Goal: Transaction & Acquisition: Purchase product/service

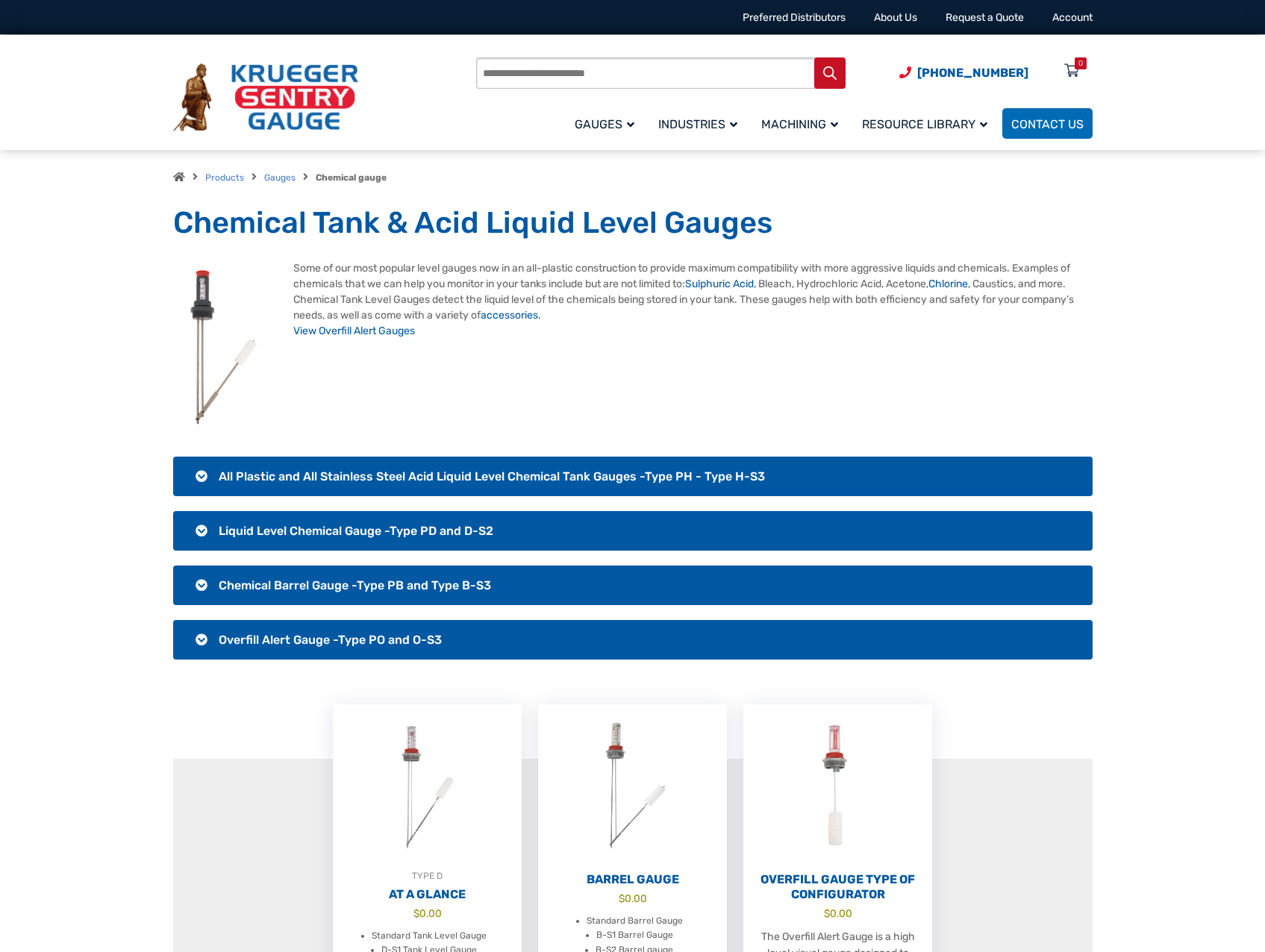
click at [203, 475] on h3 "All Plastic and All Stainless Steel Acid Liquid Level Chemical Tank Gauges -Typ…" at bounding box center [633, 476] width 919 height 40
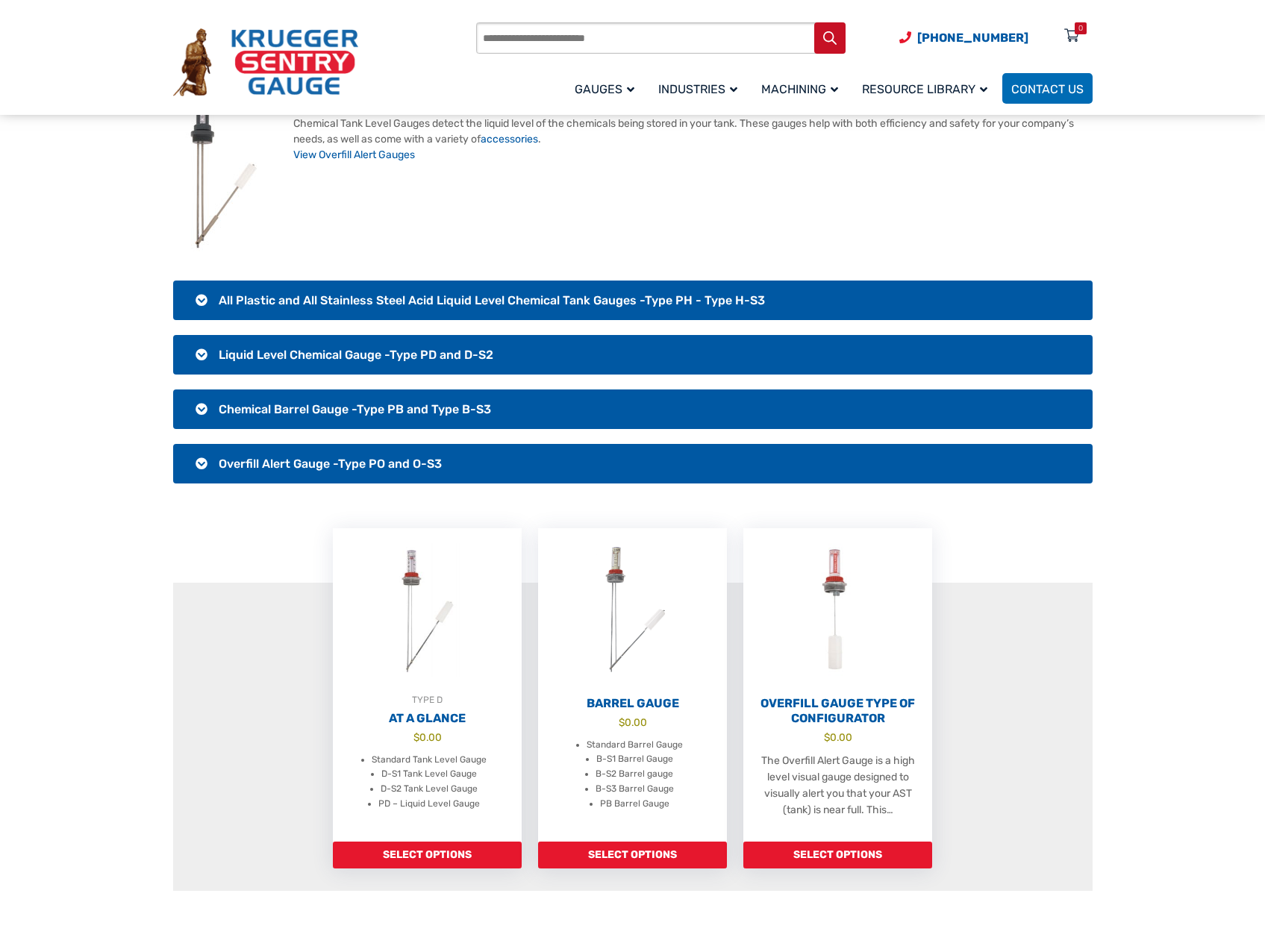
scroll to position [149, 0]
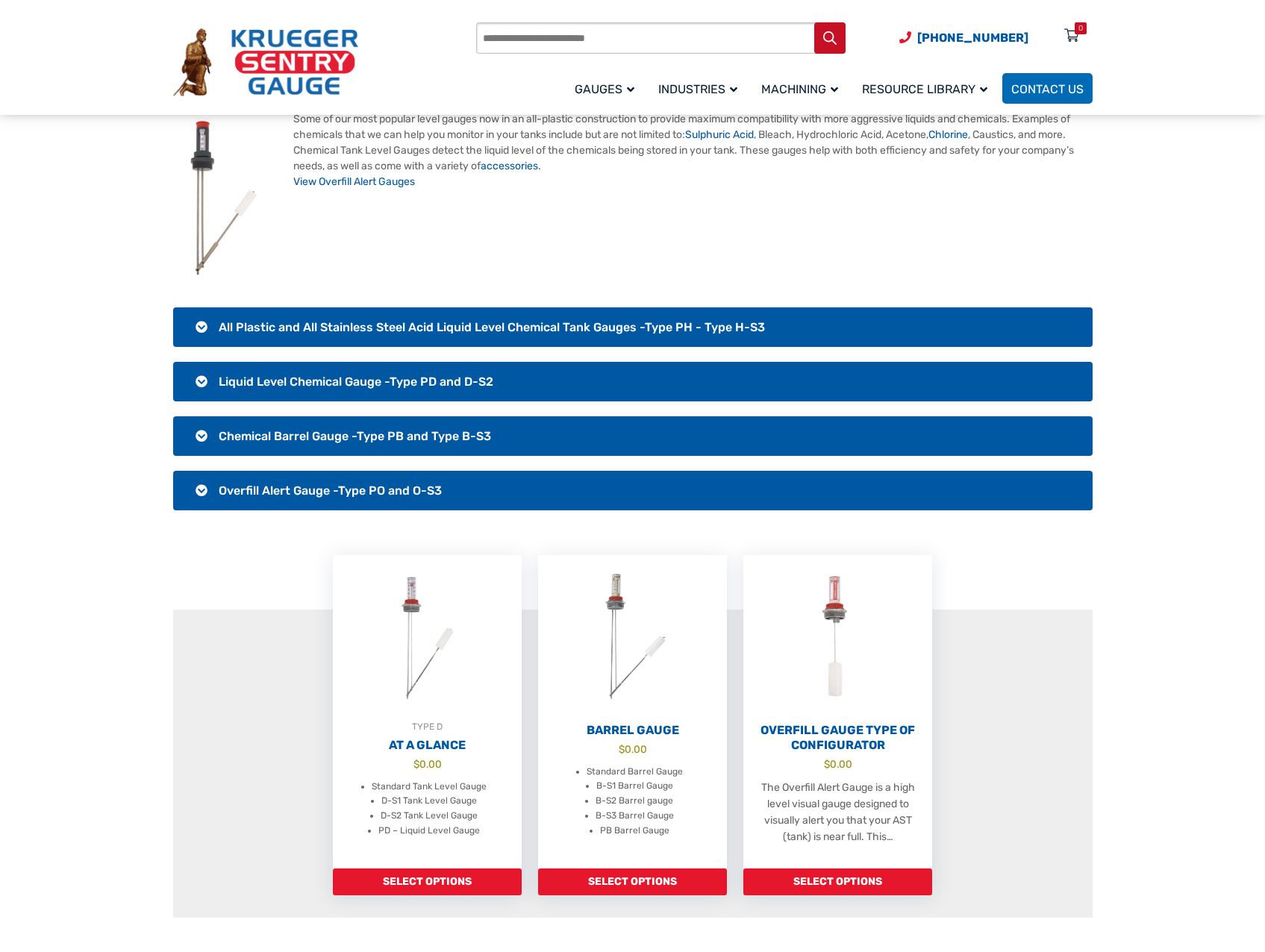
click at [197, 325] on h3 "All Plastic and All Stainless Steel Acid Liquid Level Chemical Tank Gauges -Typ…" at bounding box center [633, 327] width 919 height 40
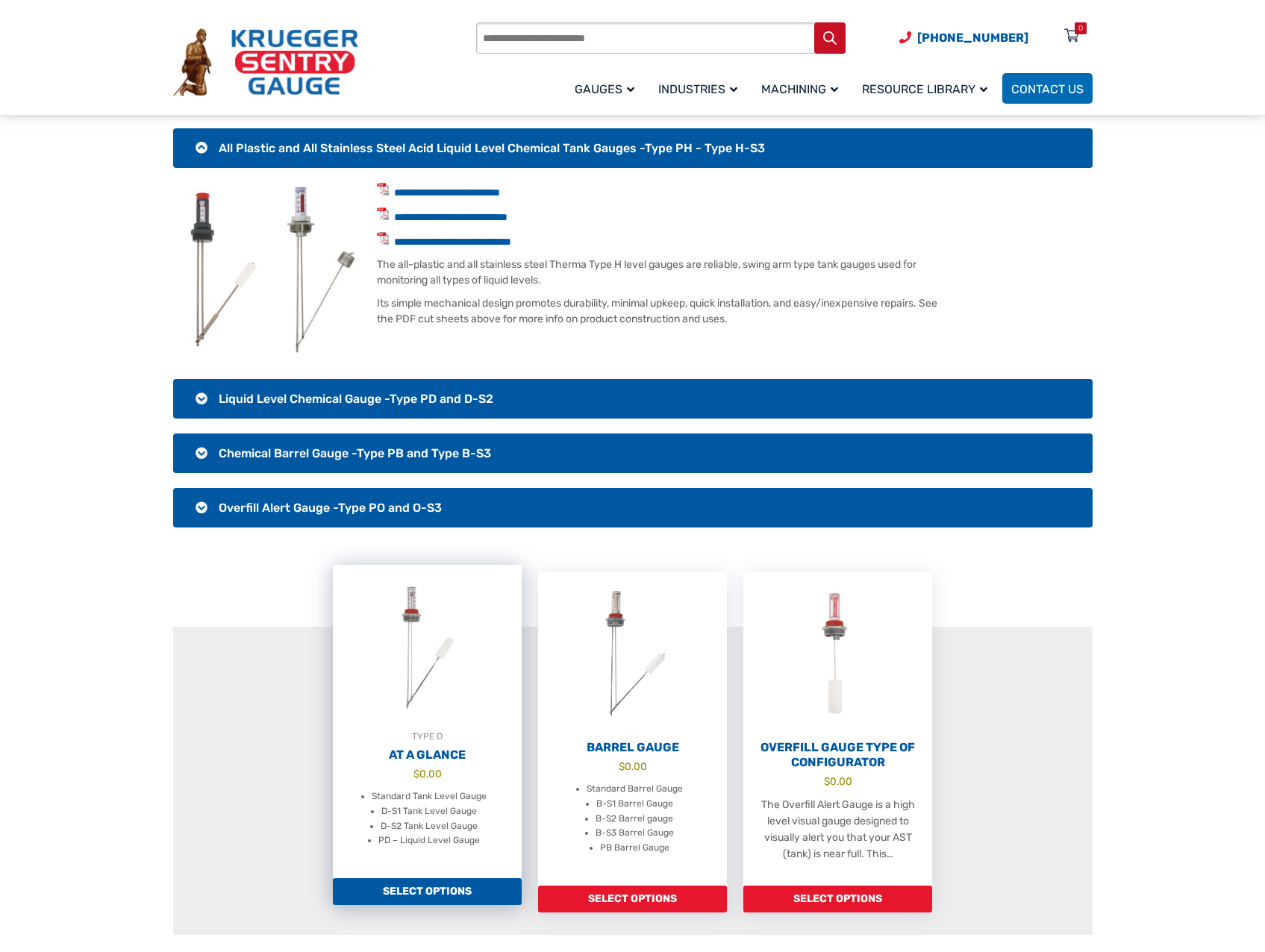
scroll to position [373, 0]
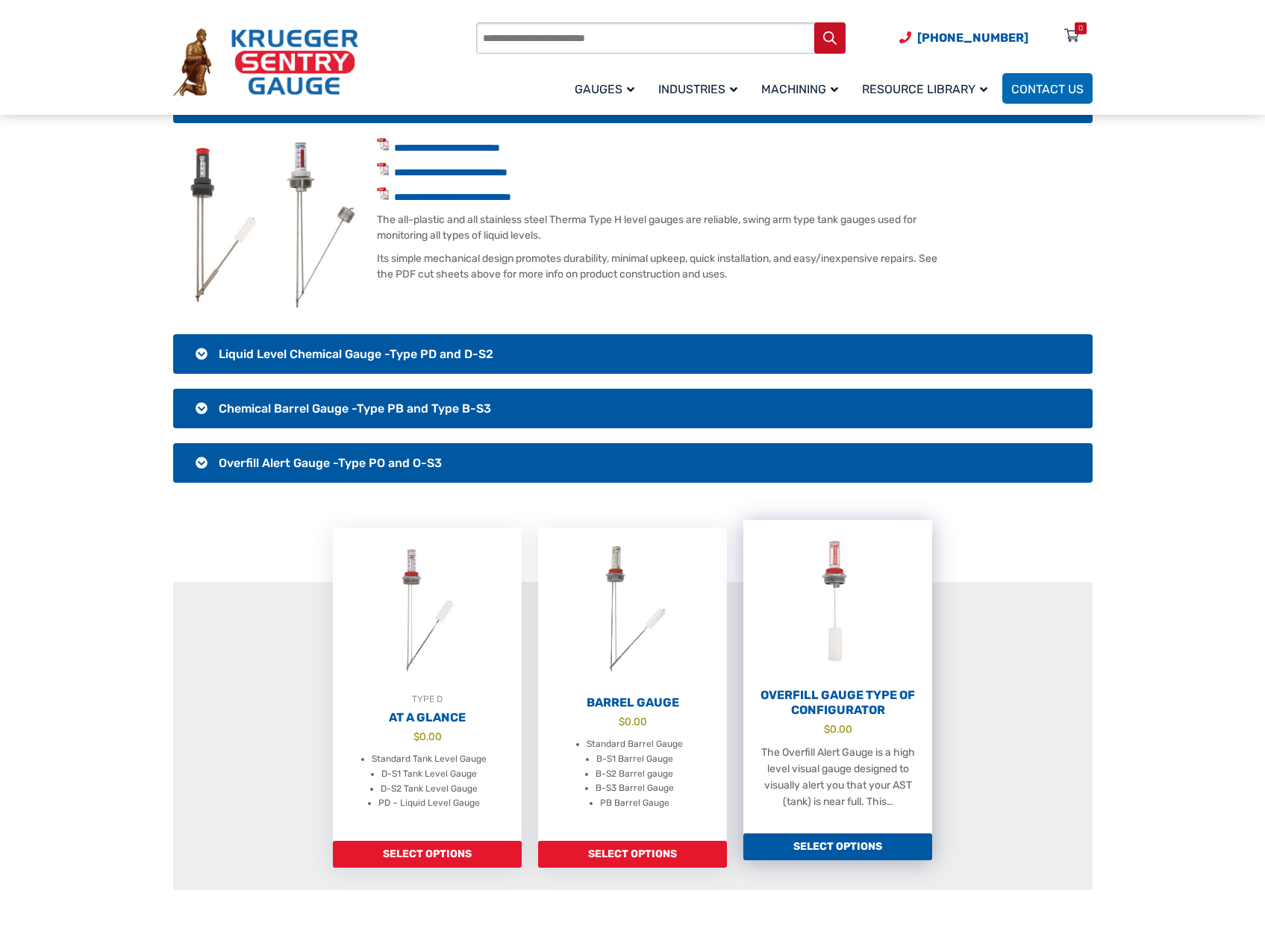
click at [849, 846] on link "Select options" at bounding box center [837, 846] width 189 height 27
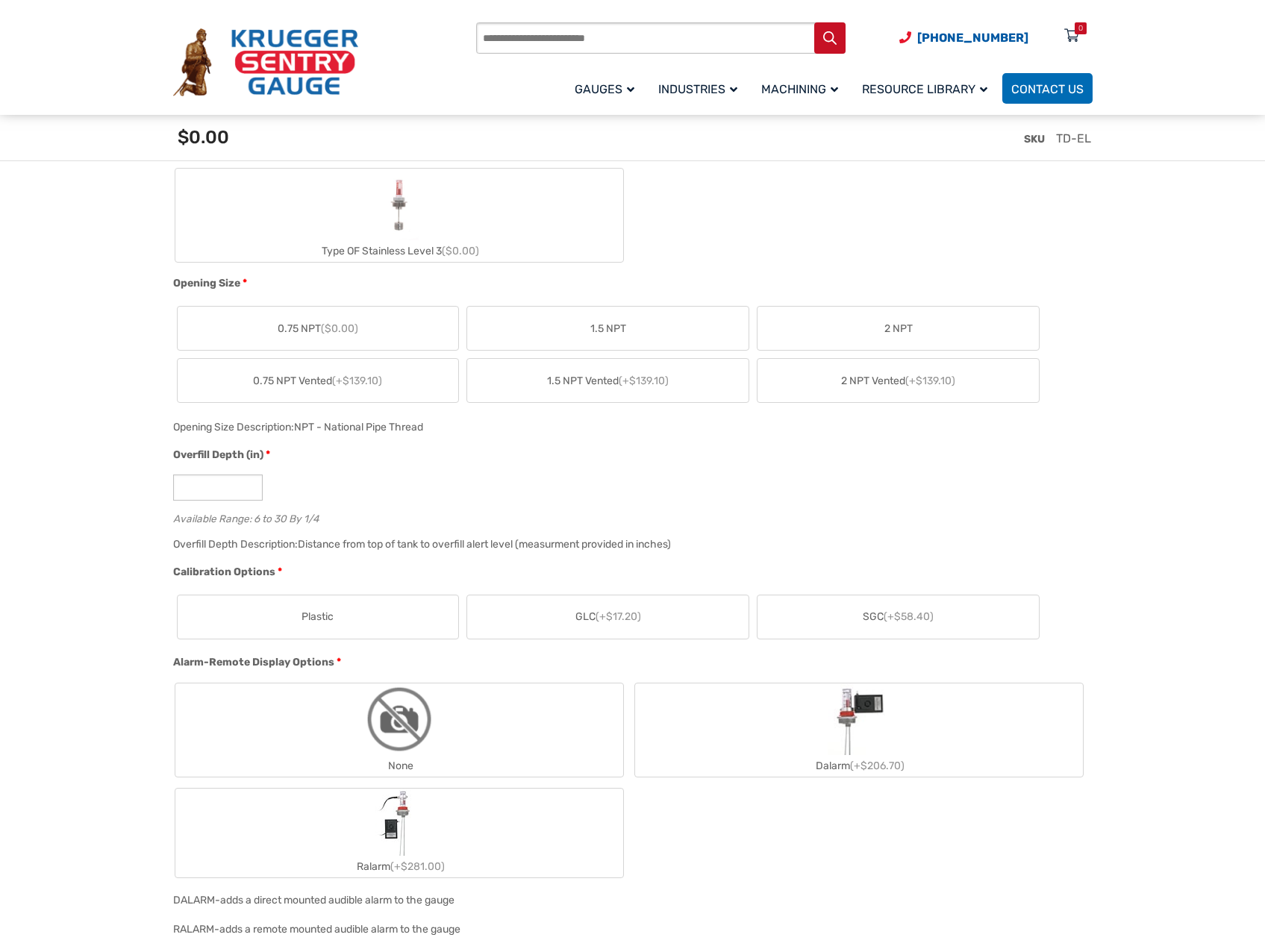
scroll to position [821, 0]
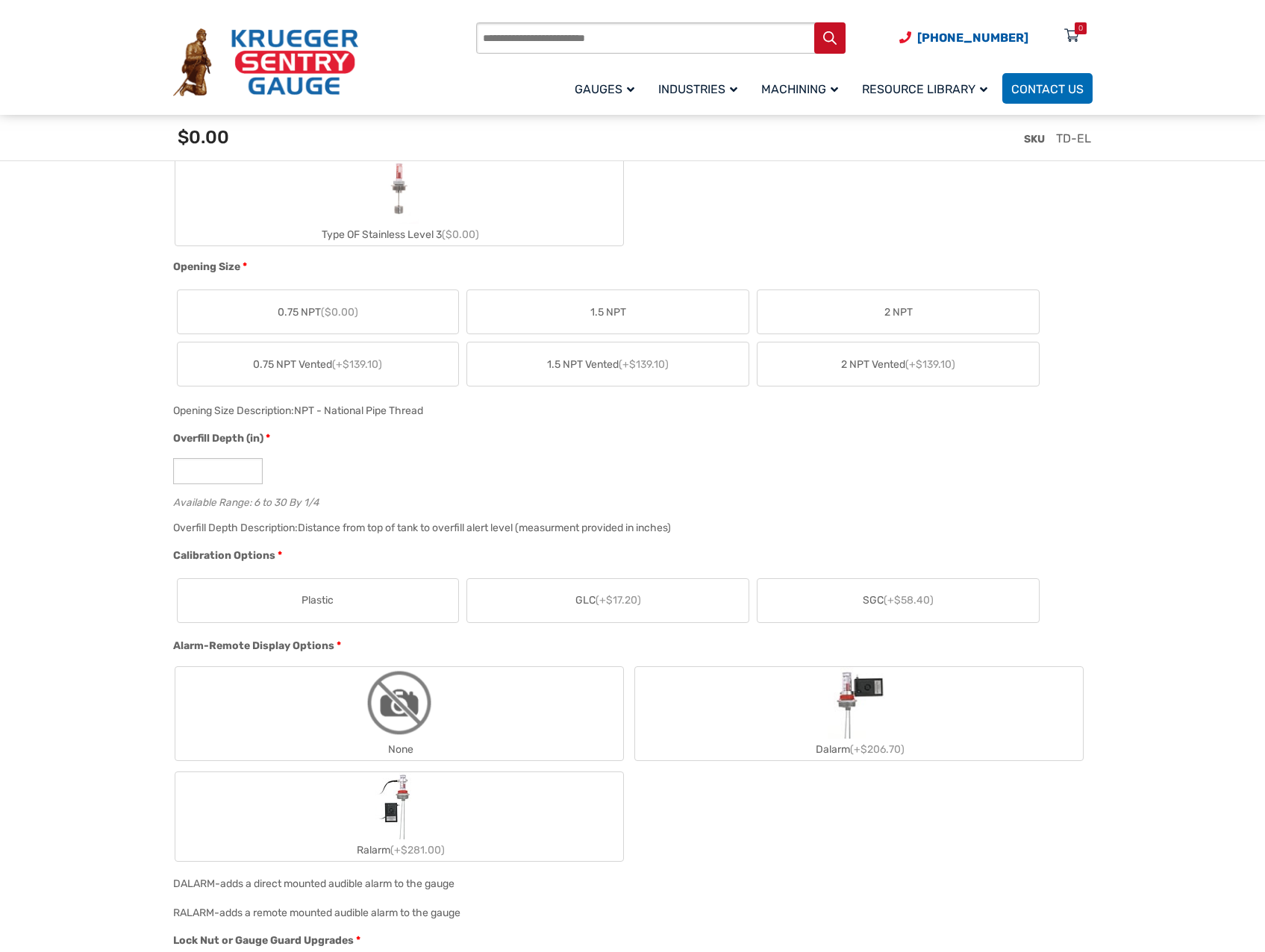
click at [479, 711] on label "None" at bounding box center [399, 713] width 448 height 93
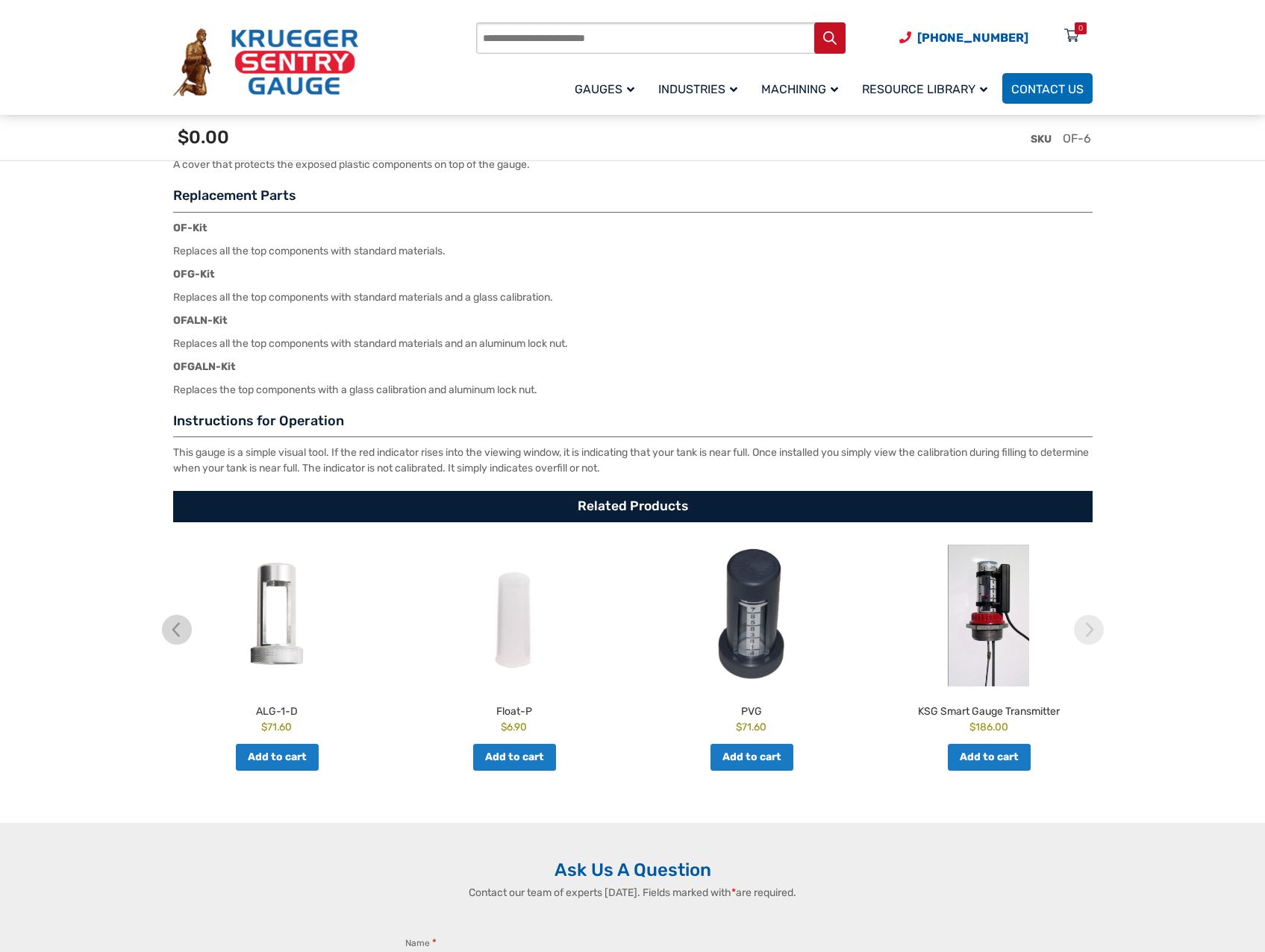
scroll to position [2313, 0]
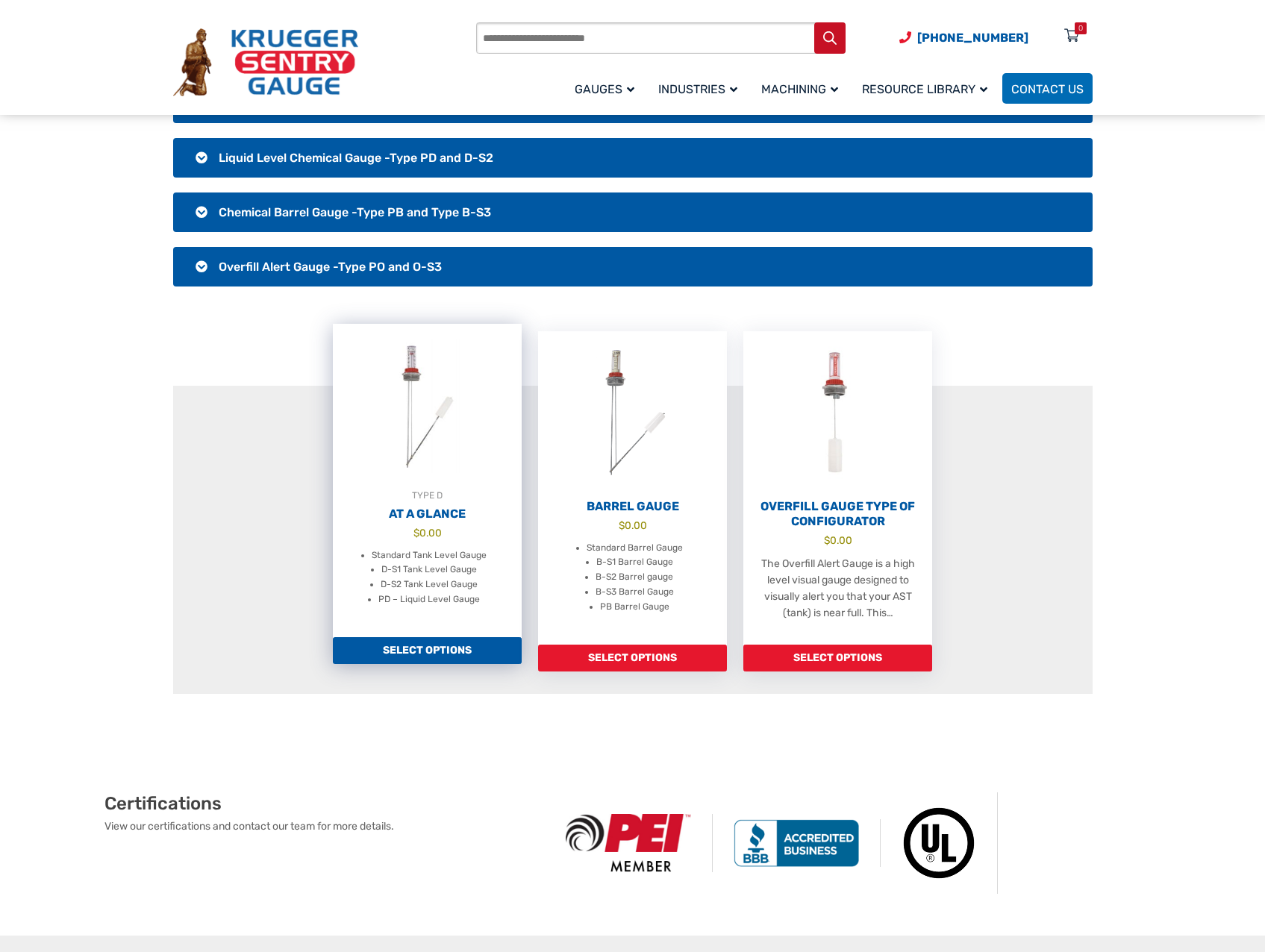
click at [457, 645] on link "Select options" at bounding box center [427, 650] width 189 height 27
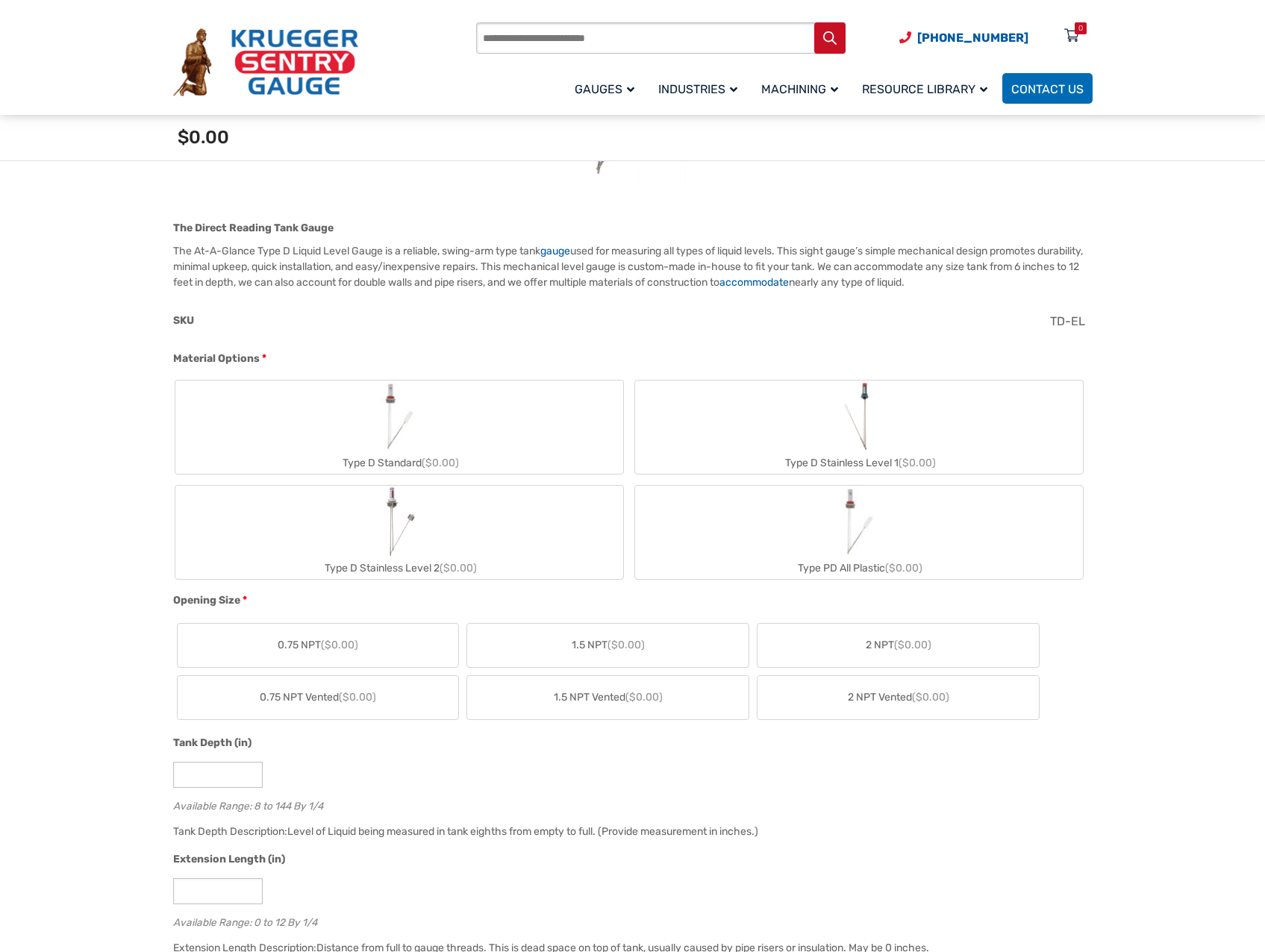
scroll to position [373, 0]
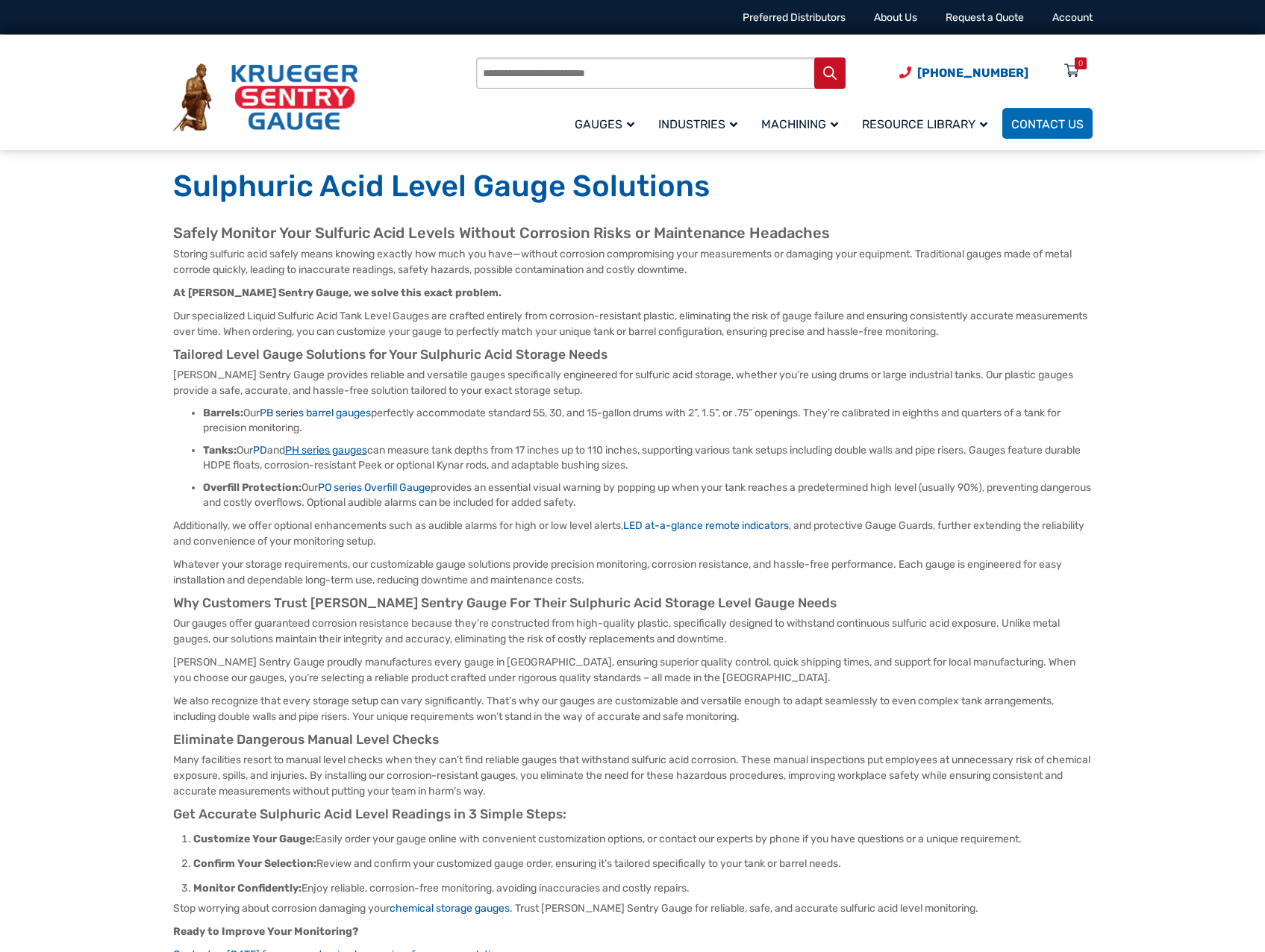
click at [339, 455] on link "PH series gauges" at bounding box center [326, 450] width 82 height 13
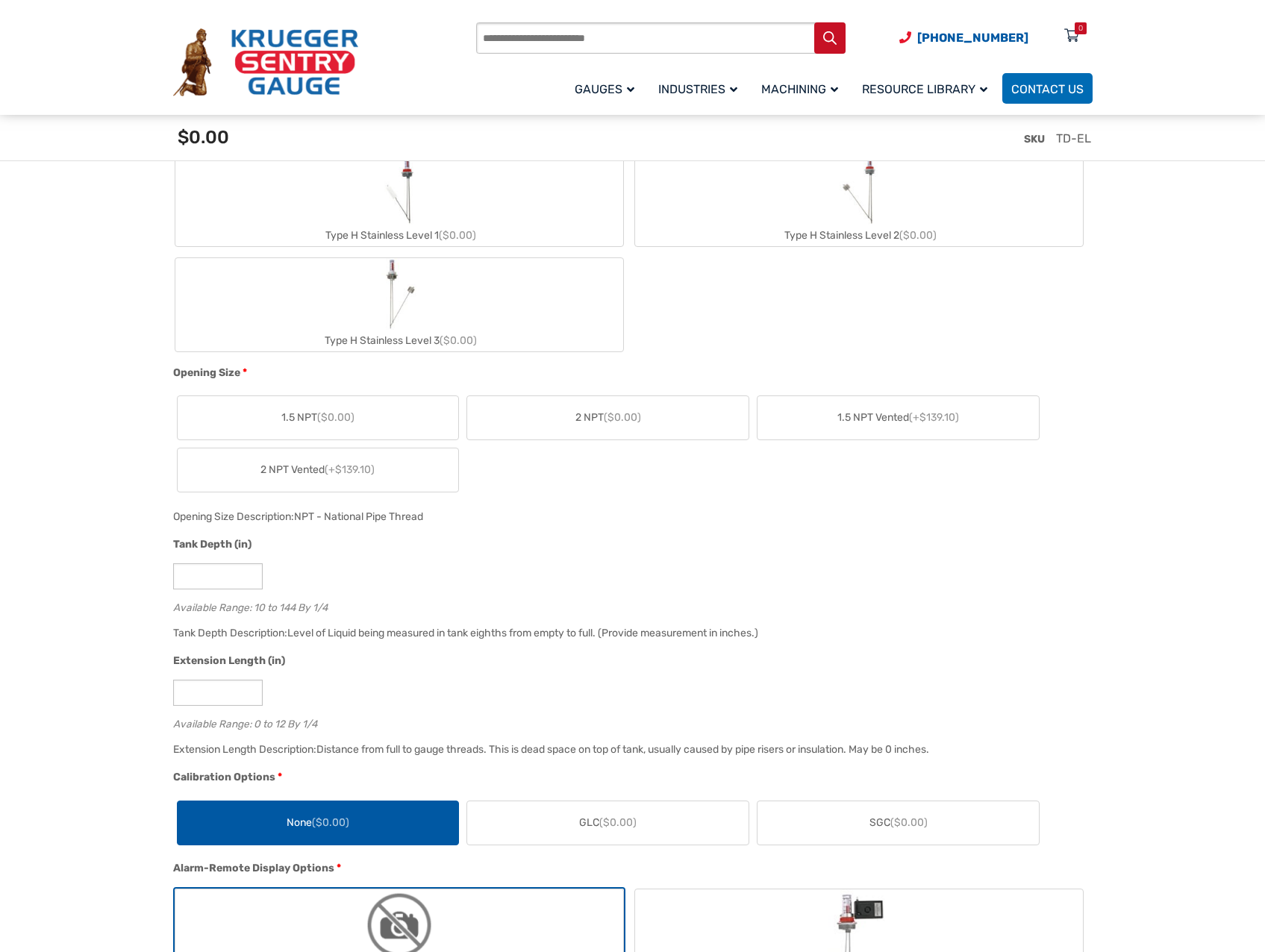
scroll to position [821, 0]
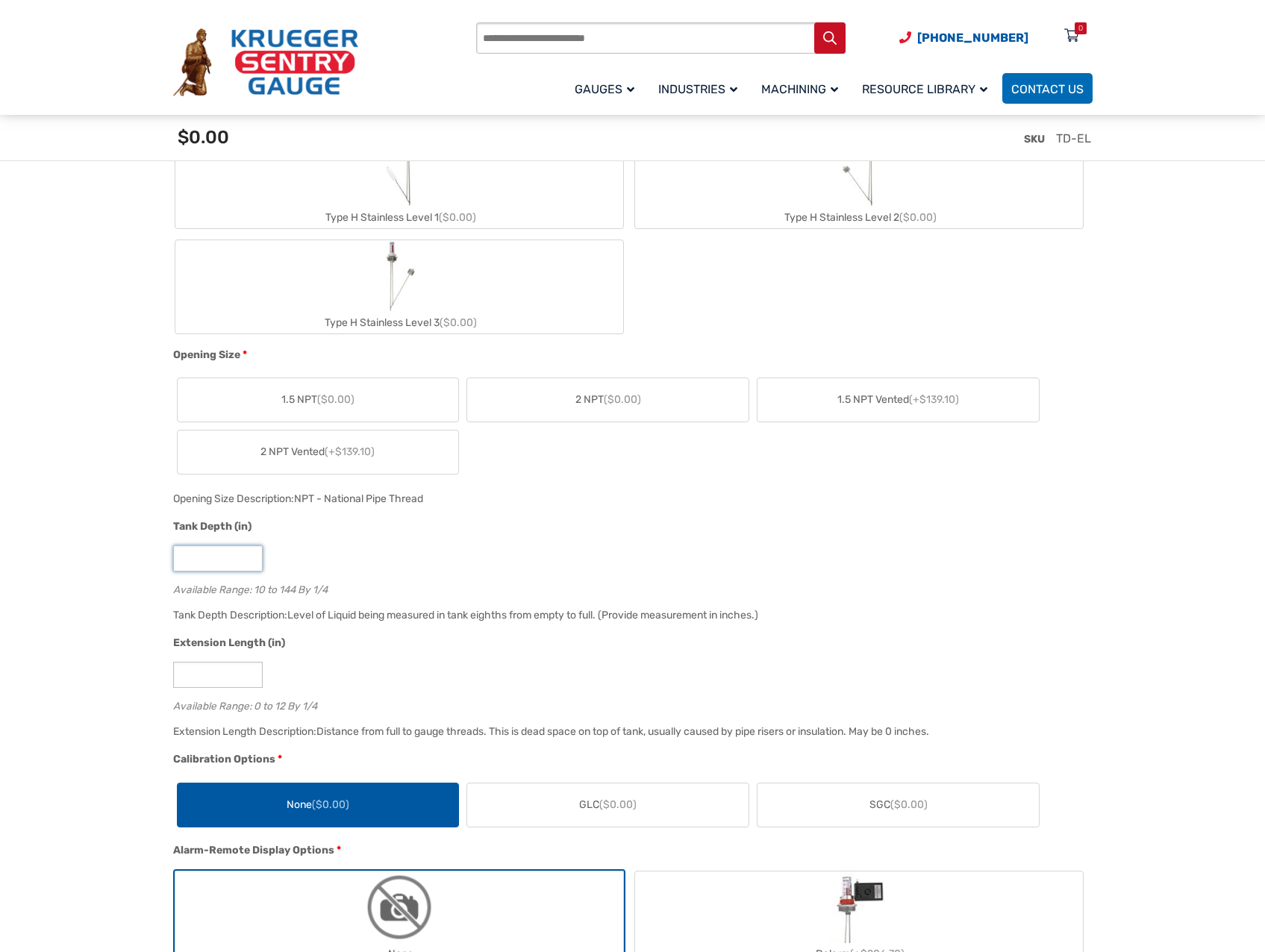
click at [231, 564] on input "**" at bounding box center [218, 558] width 90 height 26
type input "*"
click at [511, 543] on div "Tank Depth (in) ** Available Range: 10 to 144 By 1/4" at bounding box center [629, 562] width 919 height 88
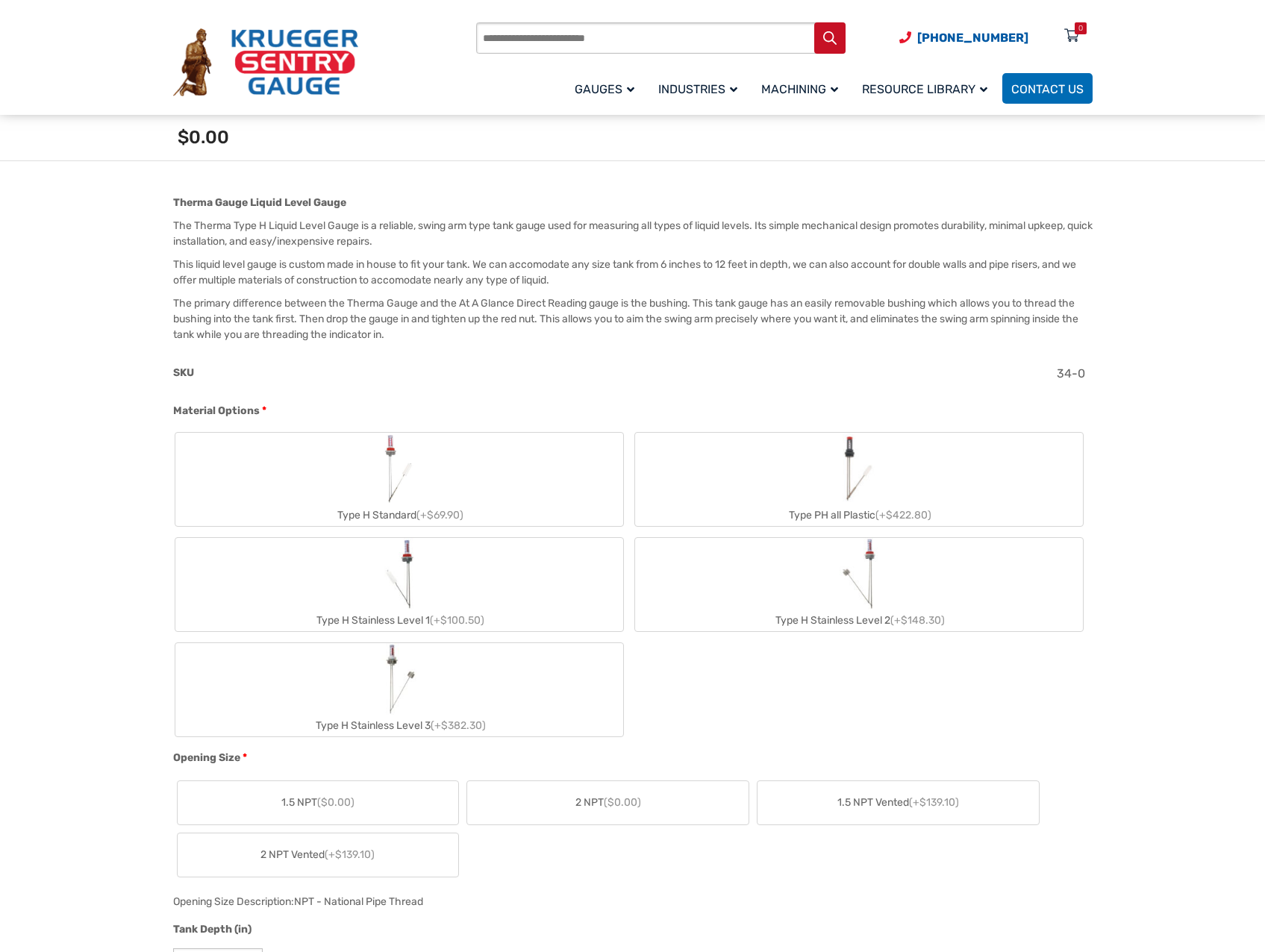
scroll to position [373, 0]
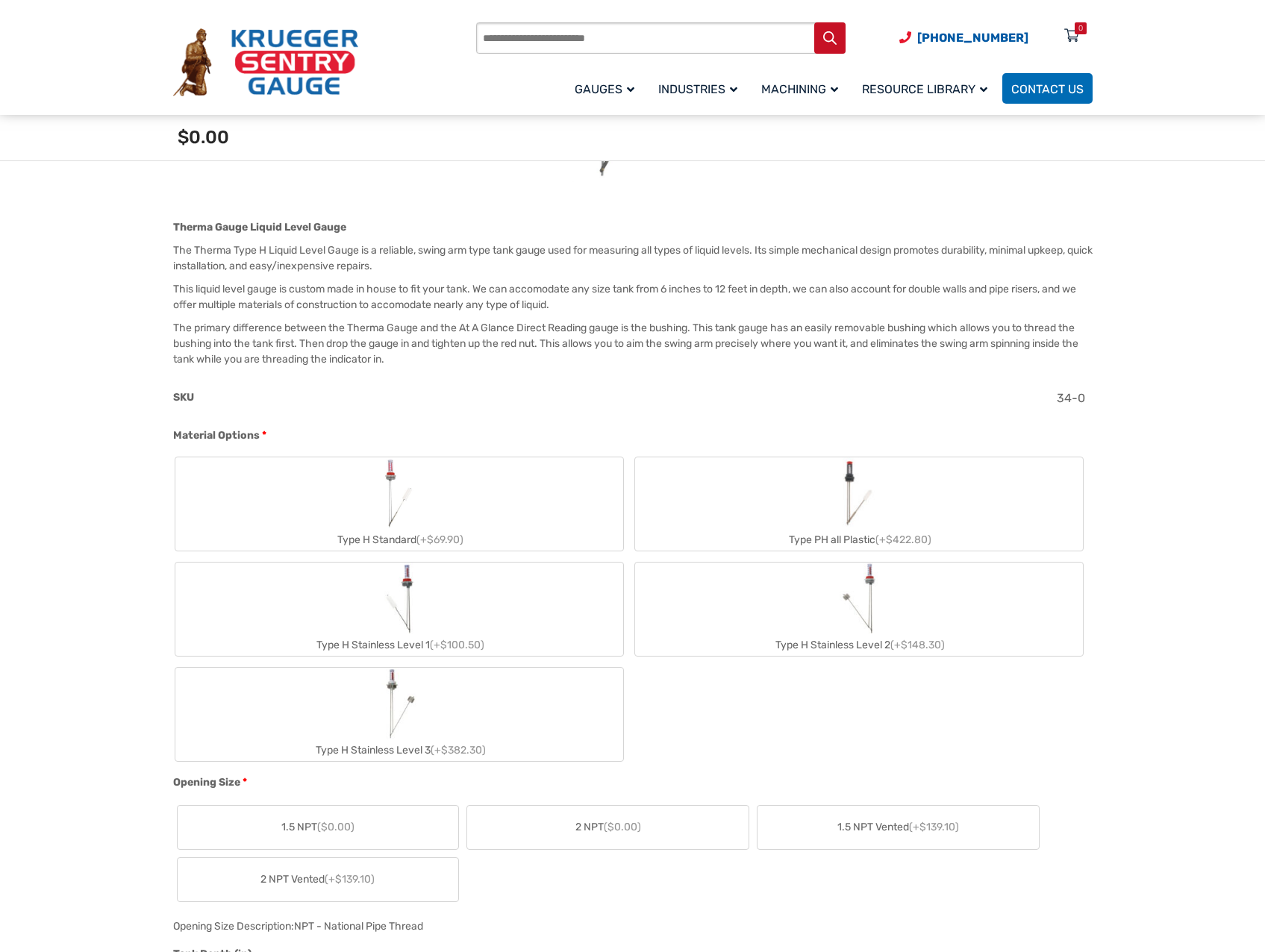
click at [514, 602] on label "Type H Stainless Level 1 (+$100.50)" at bounding box center [399, 609] width 448 height 93
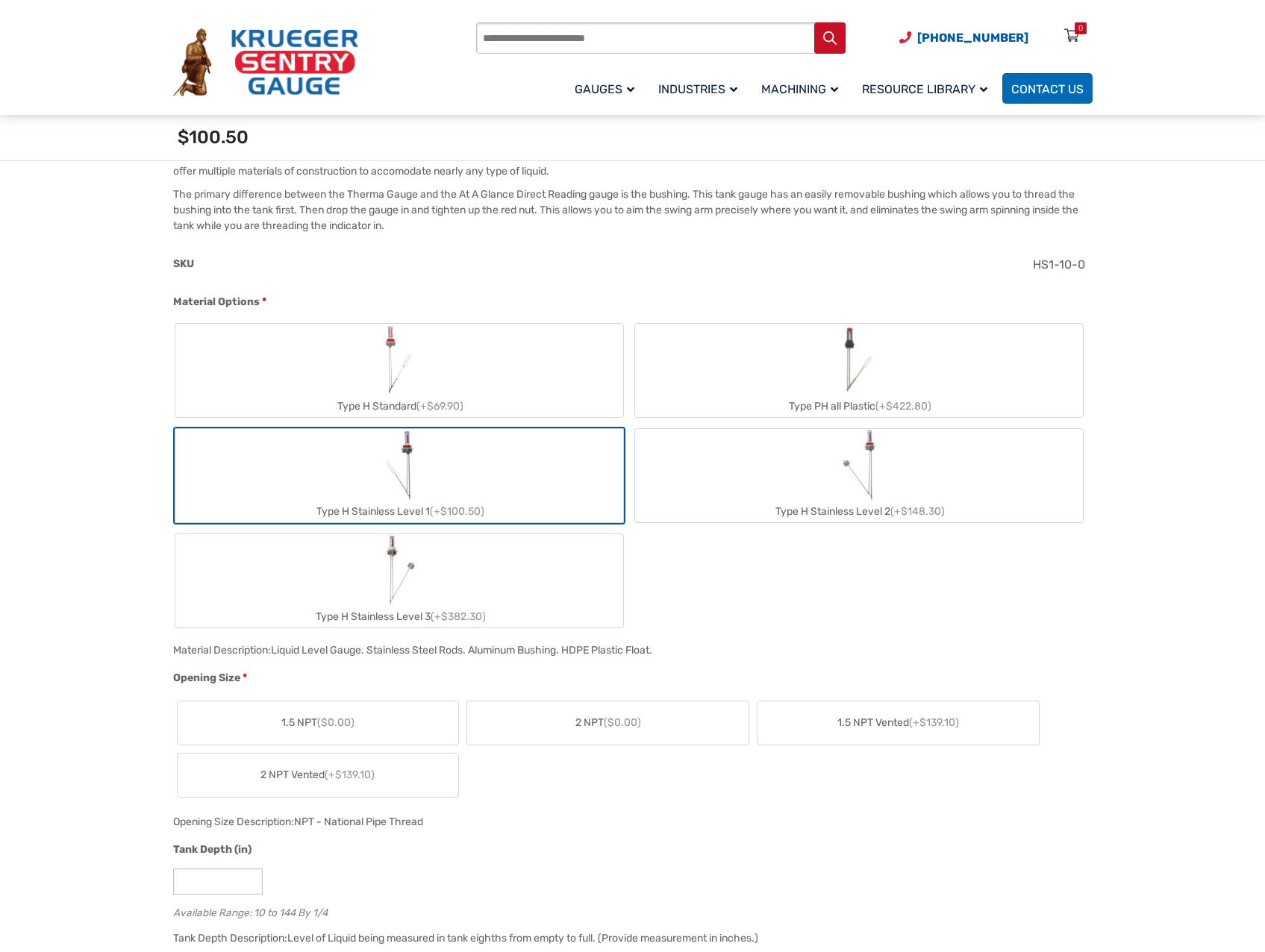
scroll to position [522, 0]
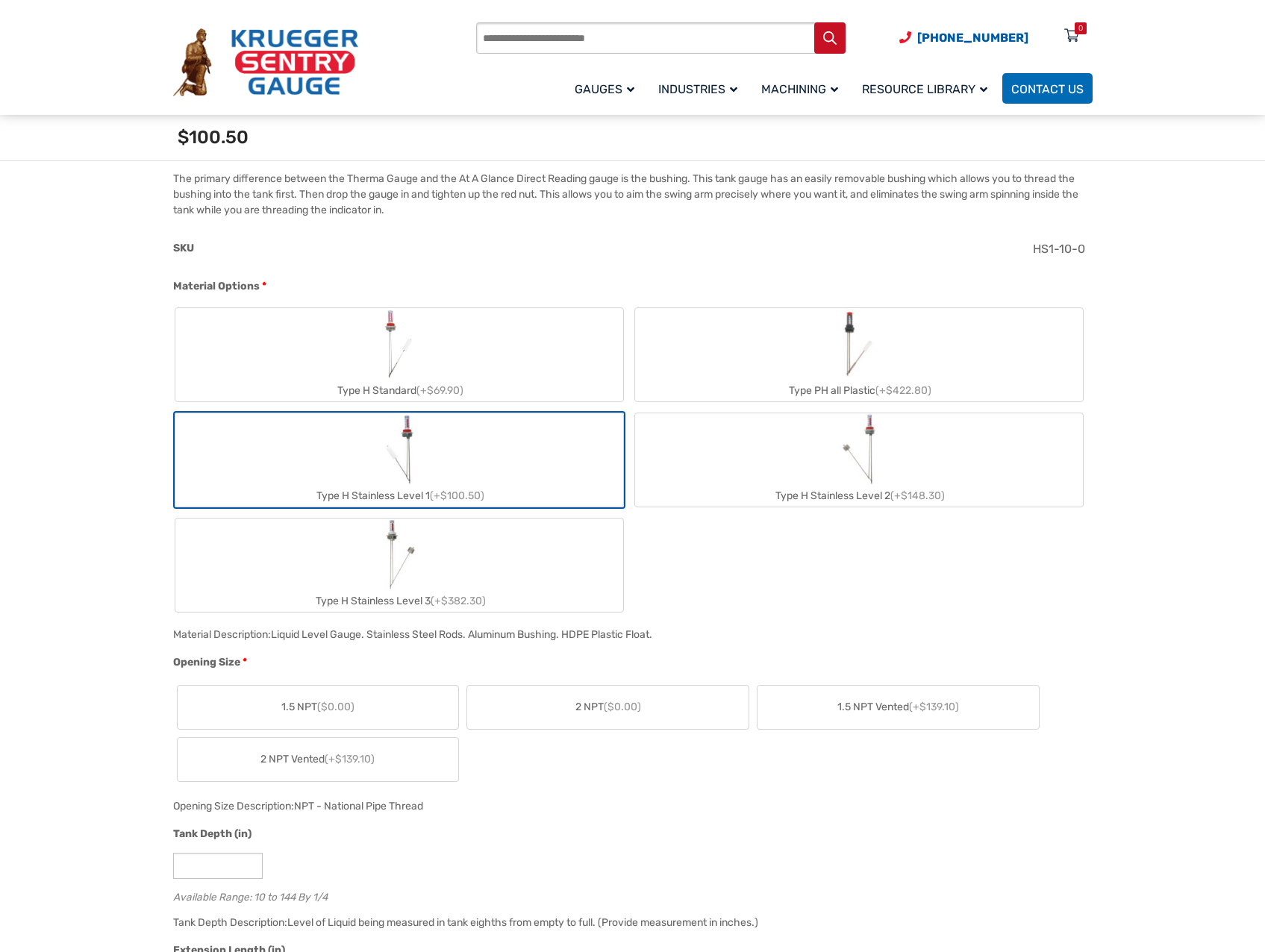
click at [408, 751] on label "2 NPT Vented (+$139.10)" at bounding box center [317, 759] width 281 height 43
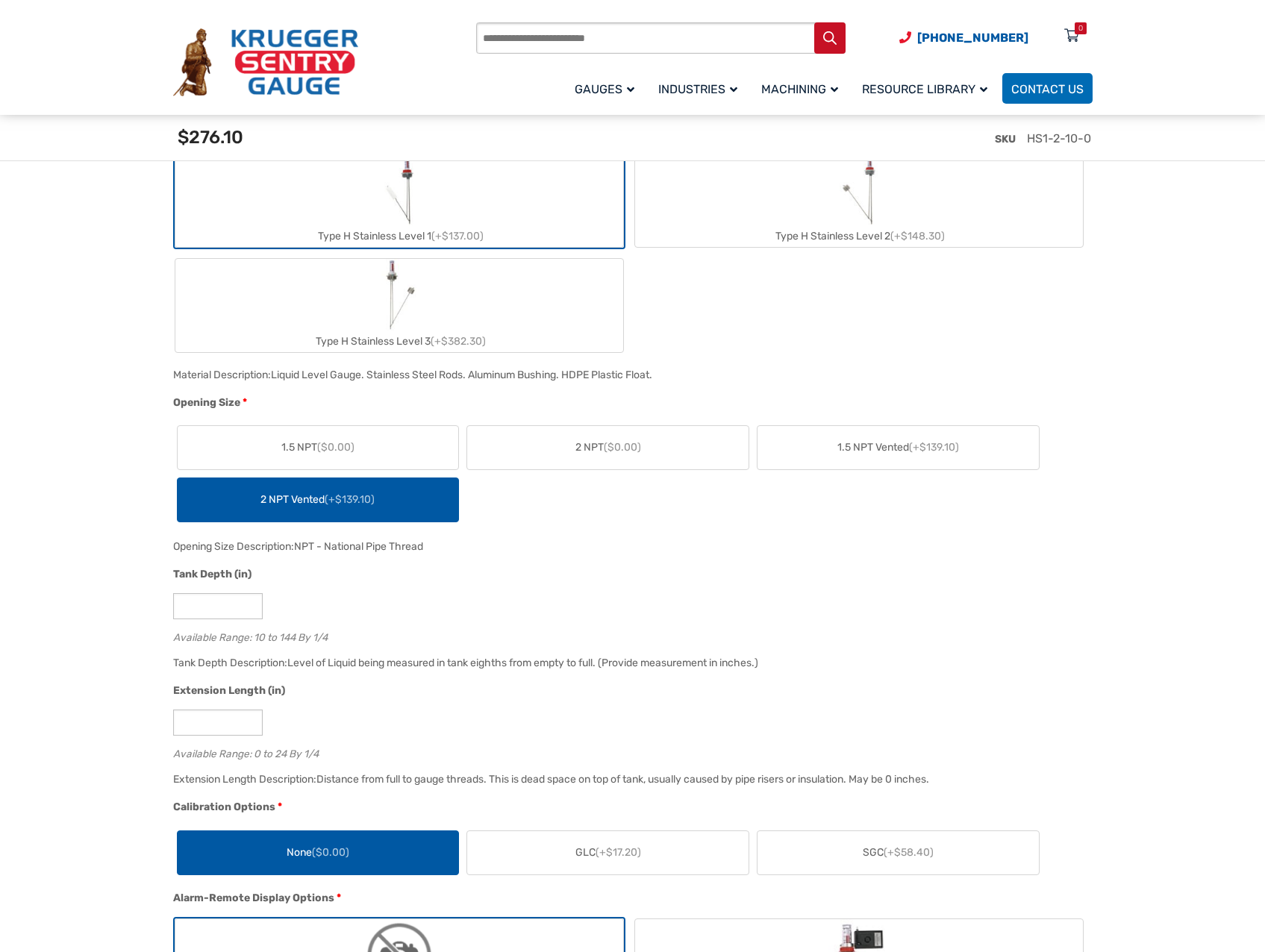
scroll to position [821, 0]
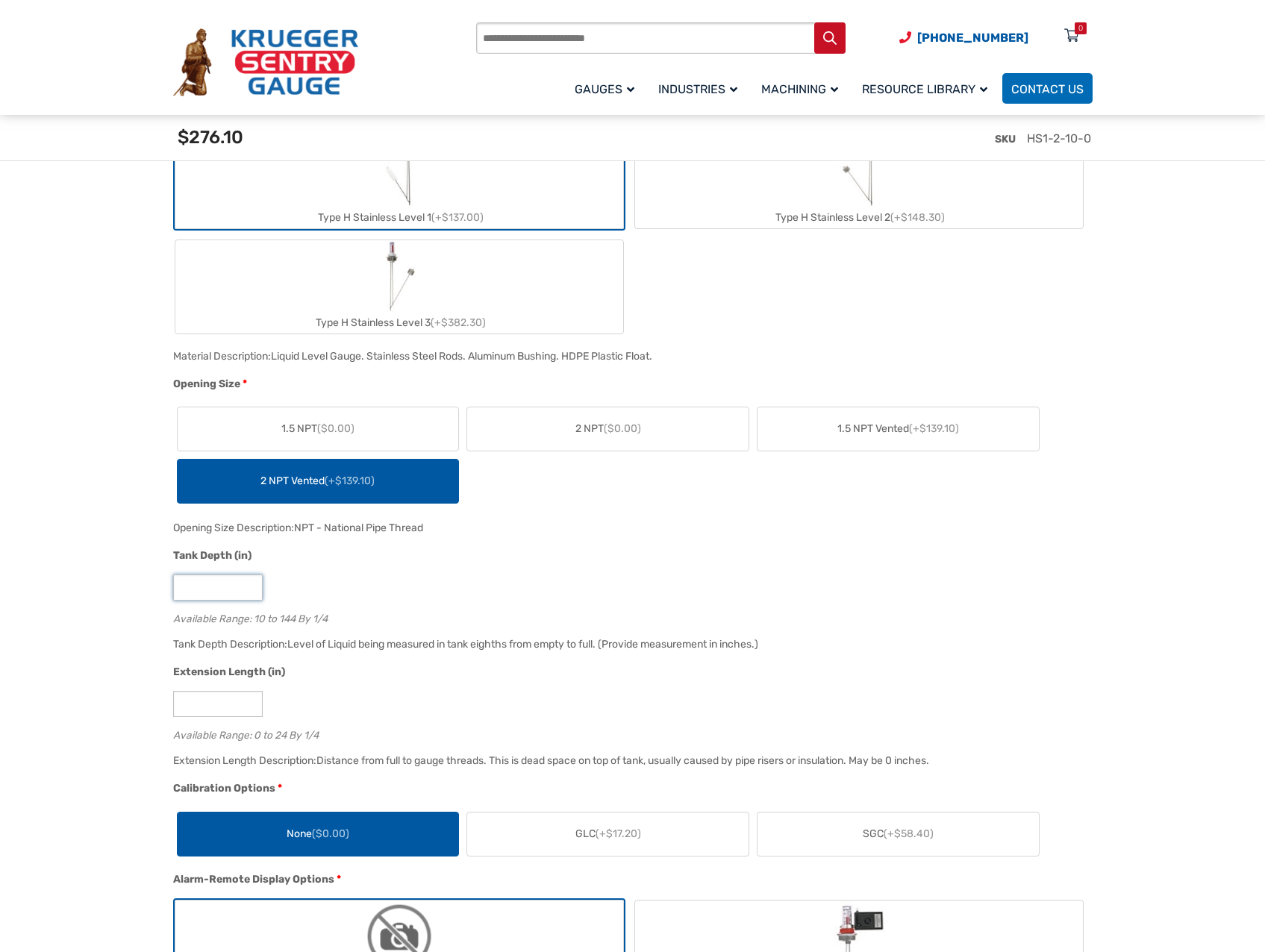
click at [202, 601] on input "**" at bounding box center [218, 588] width 90 height 26
type input "*"
type input "**"
click at [545, 680] on div "Extension Length (in)" at bounding box center [629, 673] width 912 height 19
click at [234, 710] on input "*" at bounding box center [218, 704] width 90 height 26
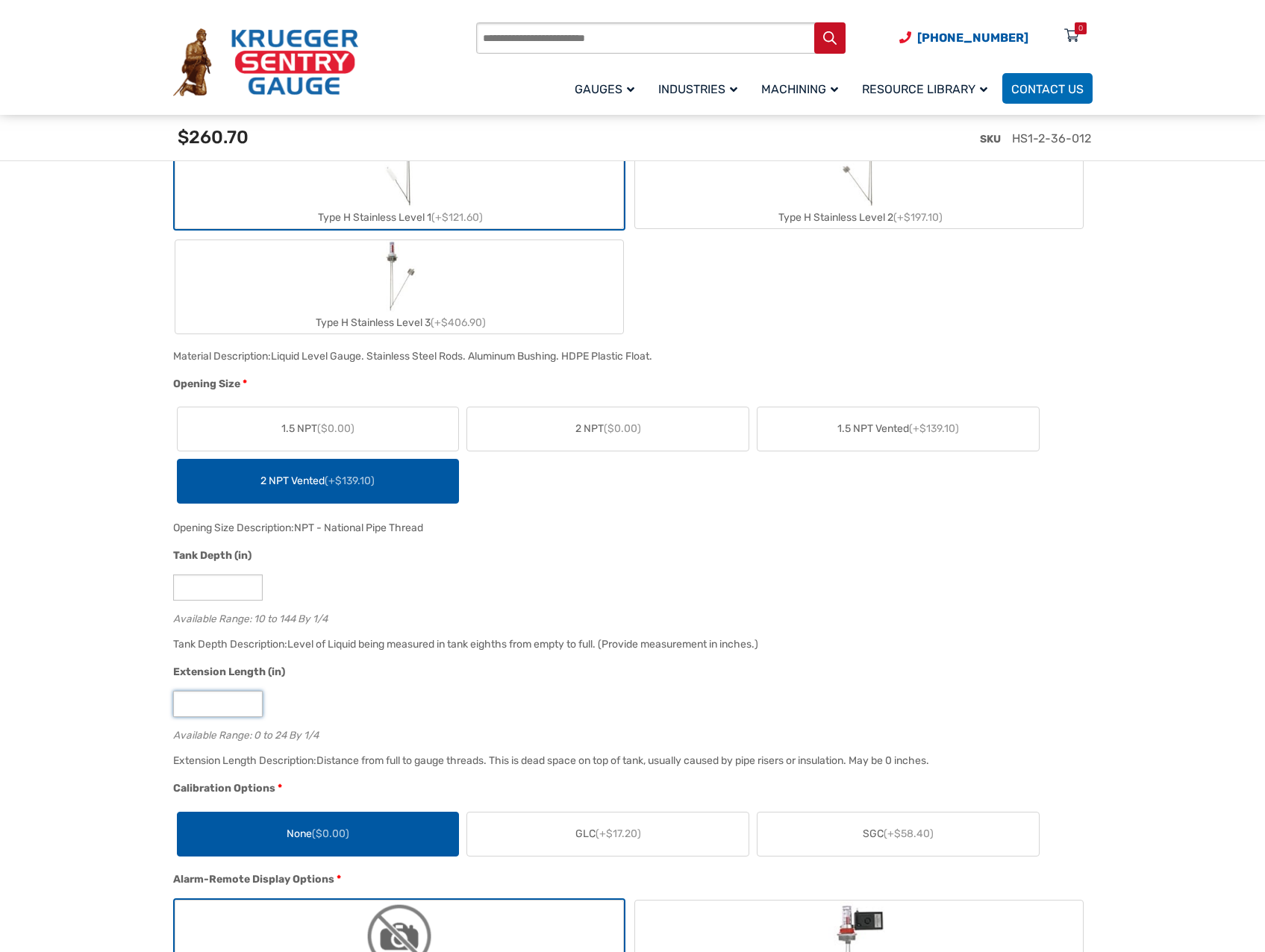
type input "*"
click at [380, 713] on div "*" at bounding box center [629, 704] width 912 height 26
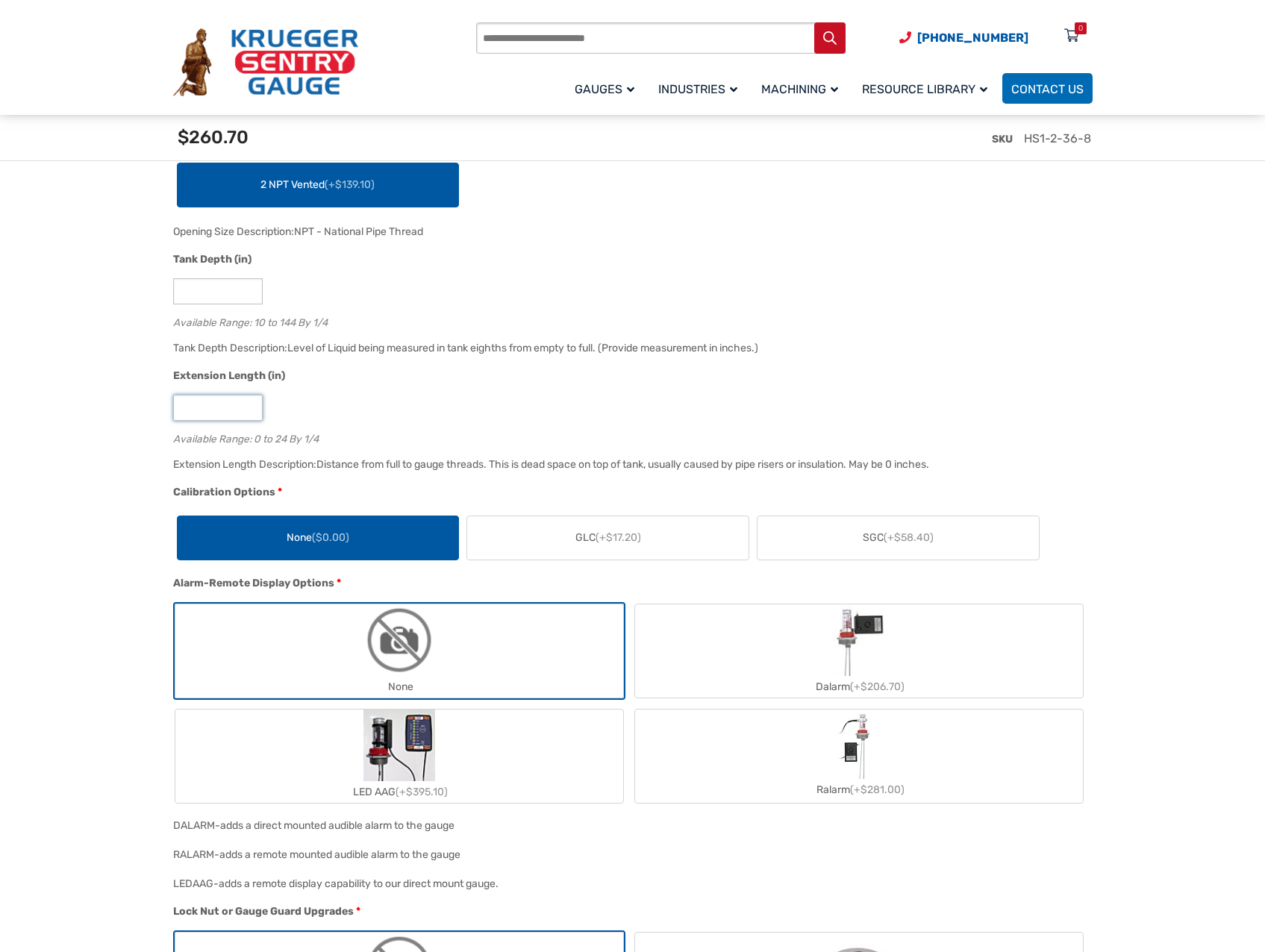
scroll to position [1119, 0]
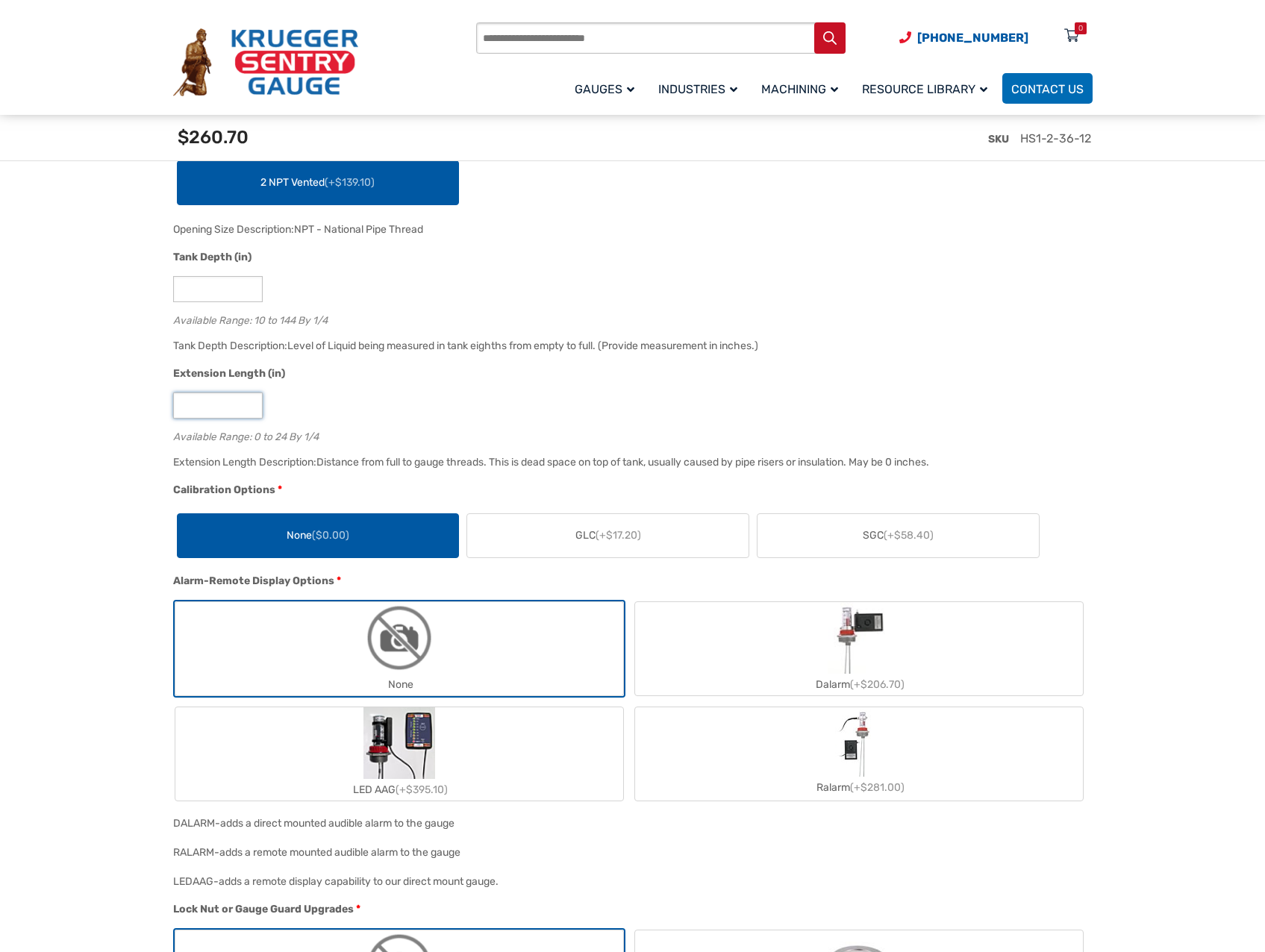
type input "**"
click at [580, 396] on div "**" at bounding box center [629, 405] width 912 height 26
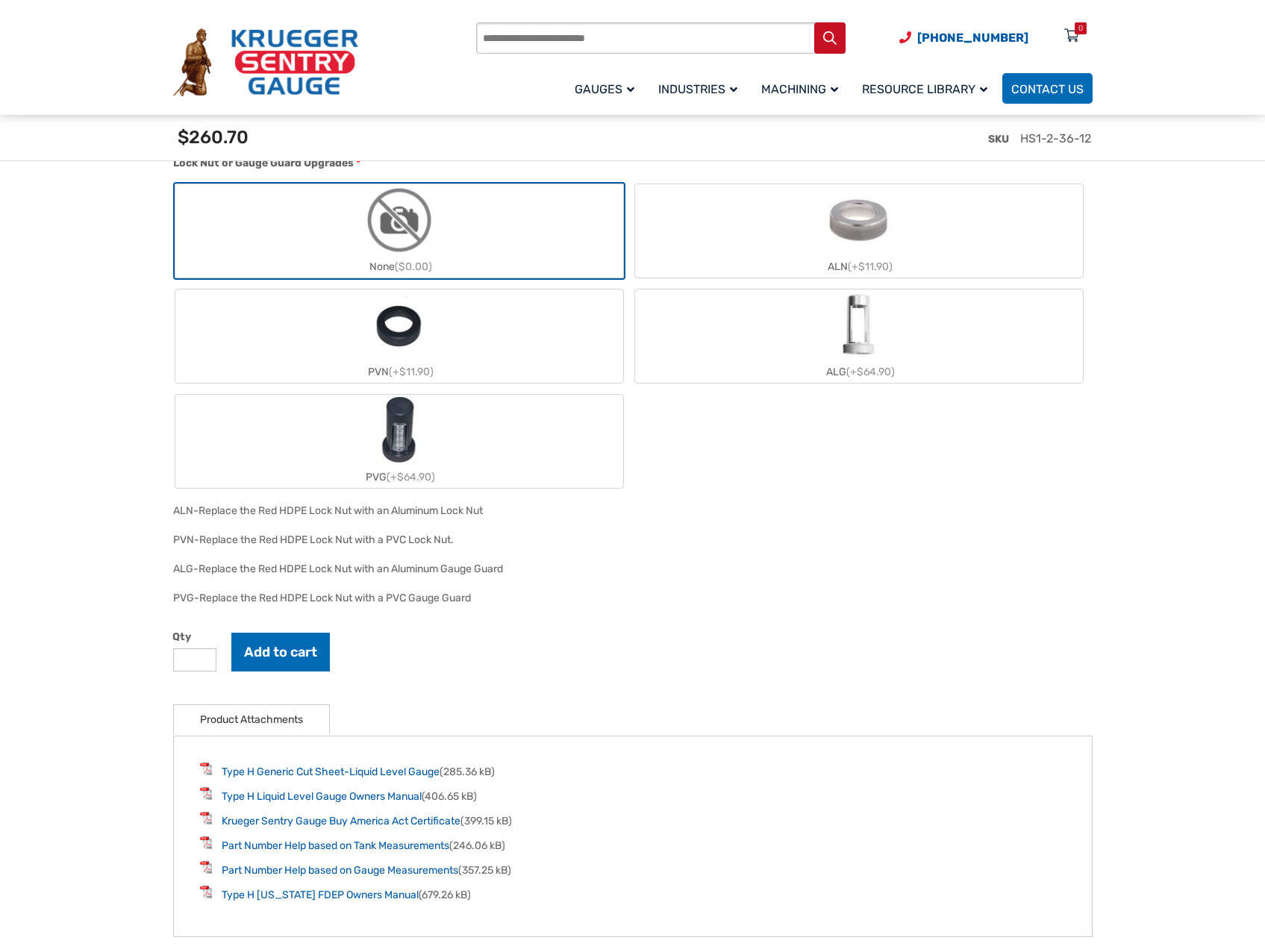
scroll to position [1940, 0]
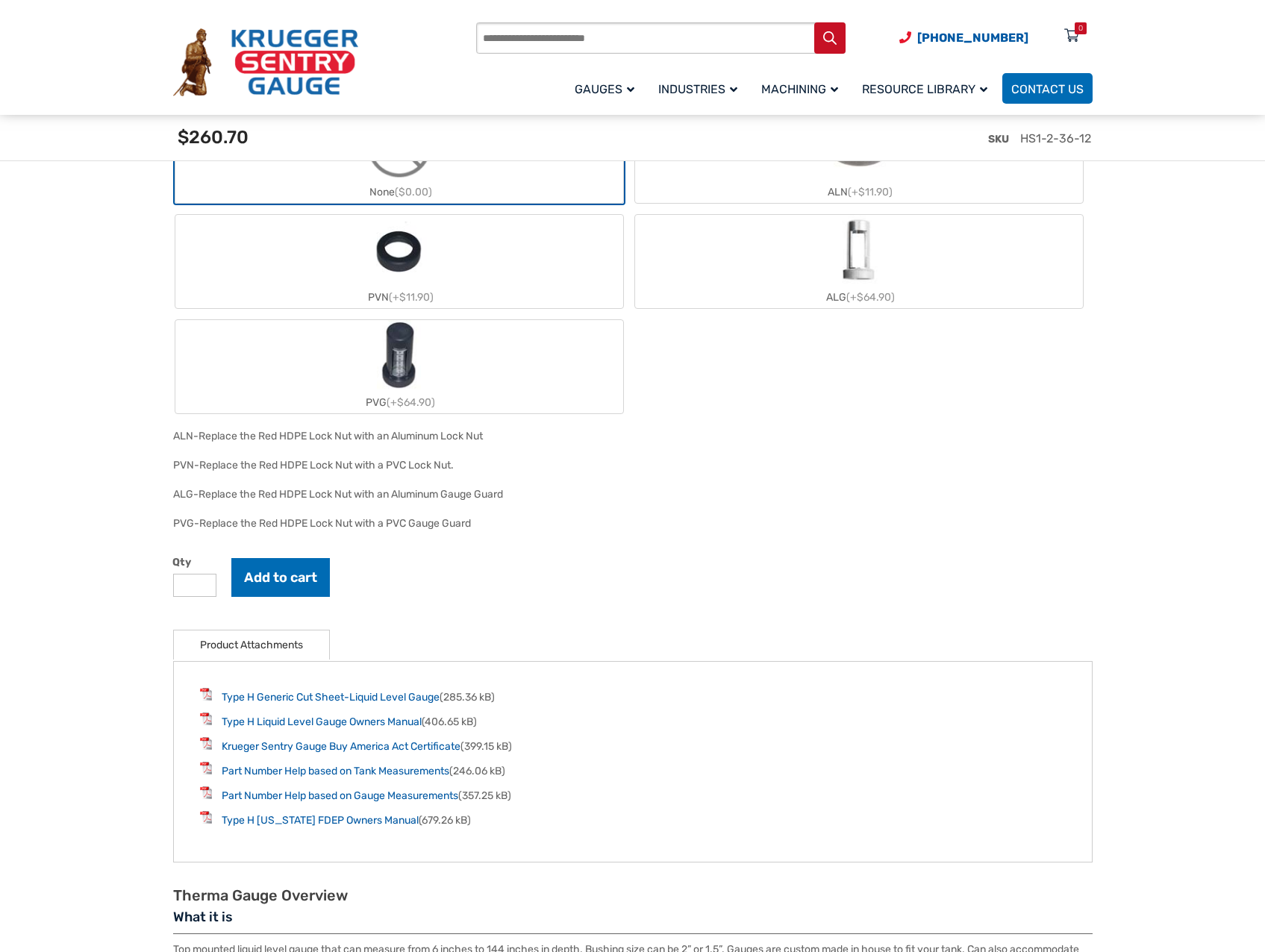
click at [185, 597] on input "*" at bounding box center [195, 585] width 43 height 23
click at [201, 584] on input "*" at bounding box center [195, 585] width 43 height 23
type input "*"
click at [201, 584] on input "*" at bounding box center [195, 585] width 43 height 23
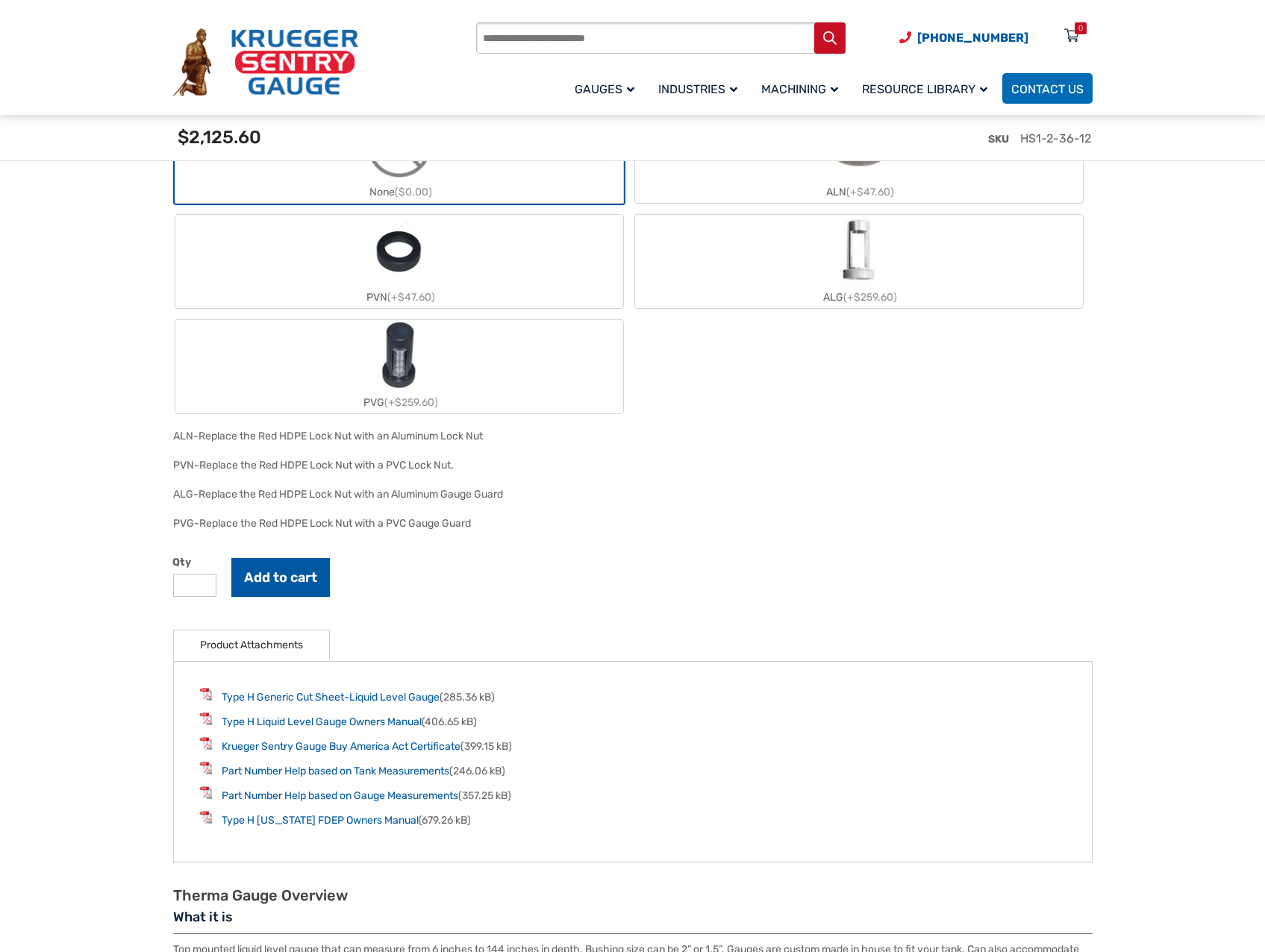
click at [282, 581] on button "Add to cart" at bounding box center [280, 577] width 99 height 39
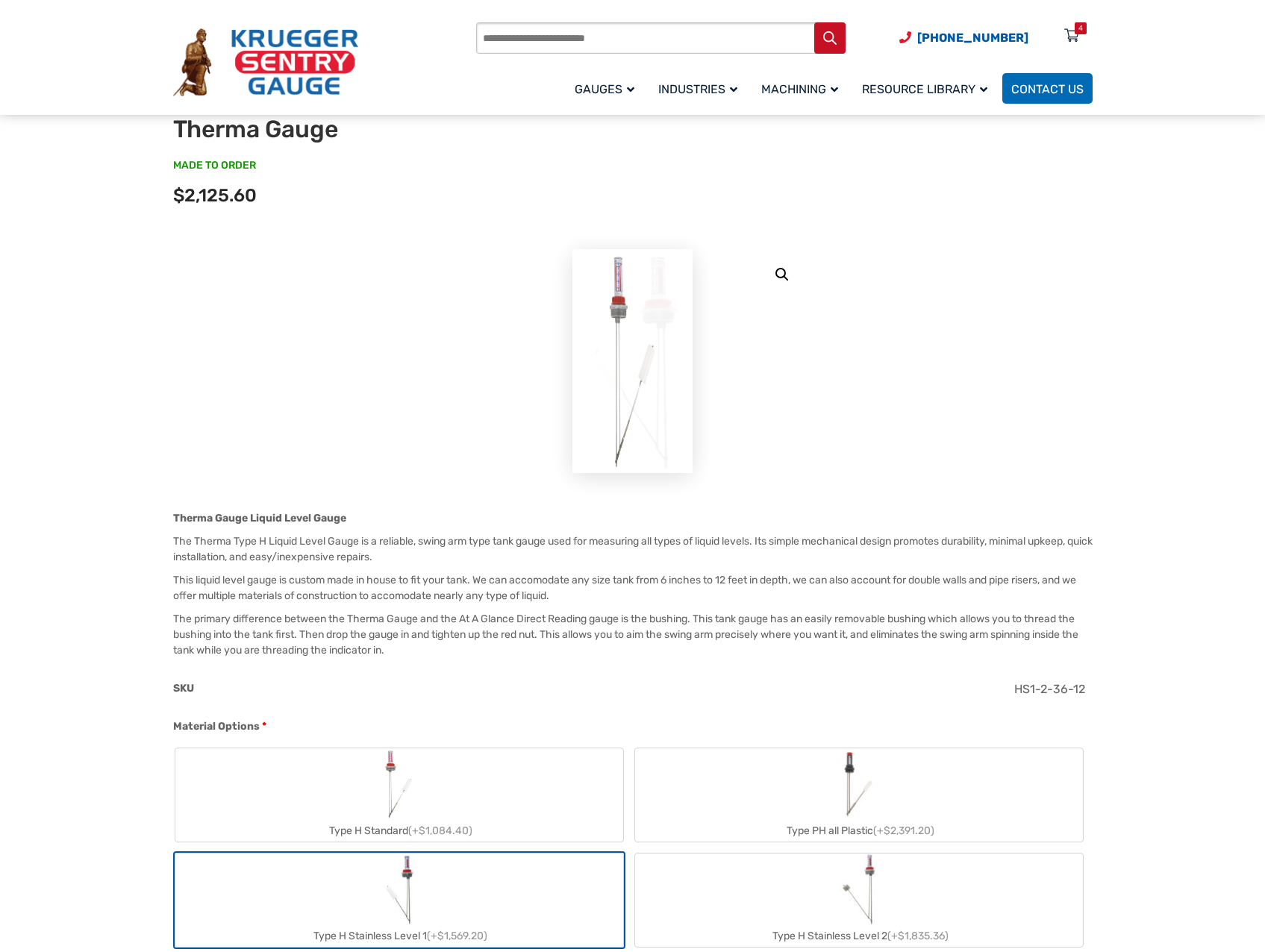
scroll to position [0, 0]
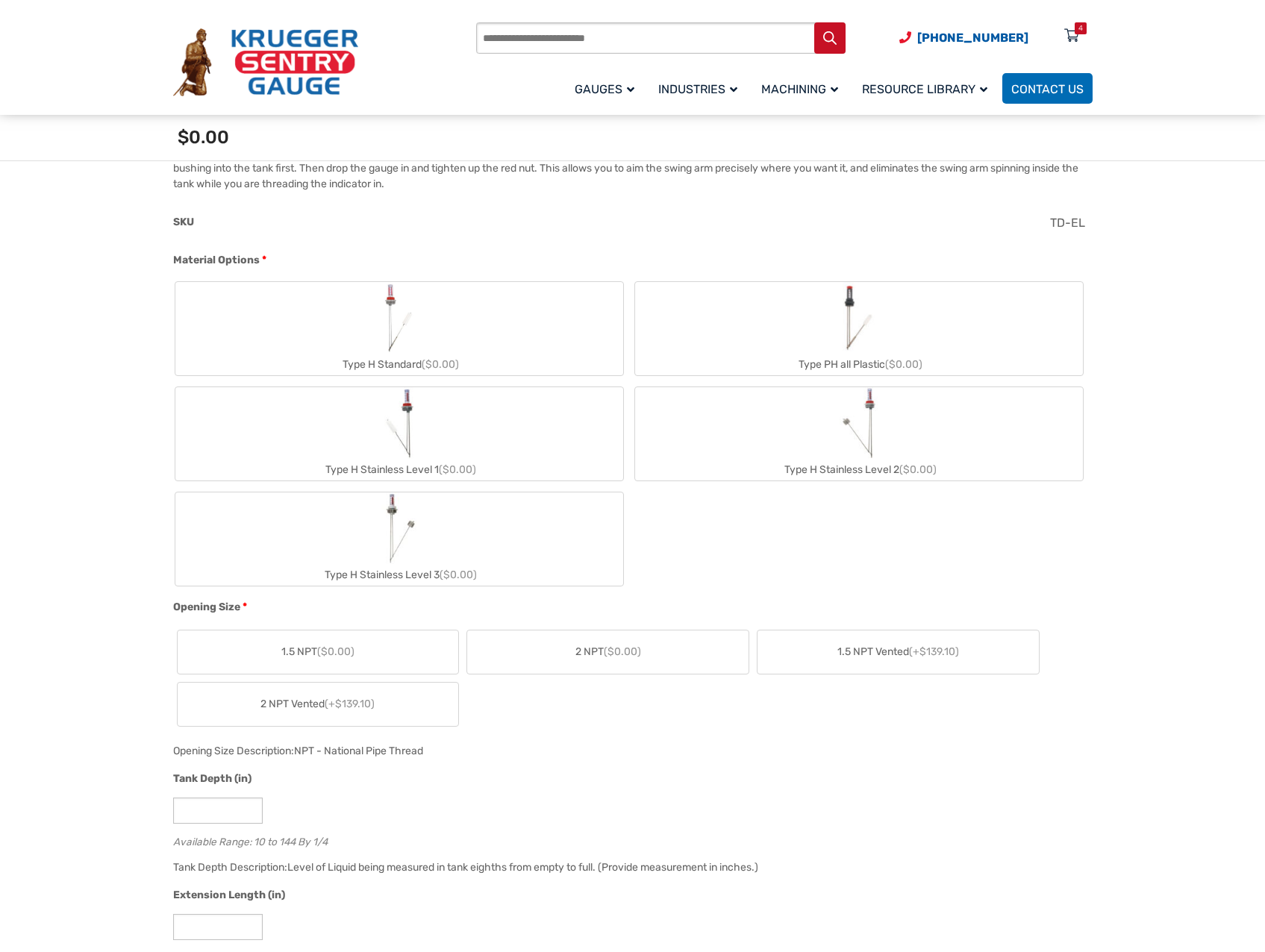
scroll to position [597, 0]
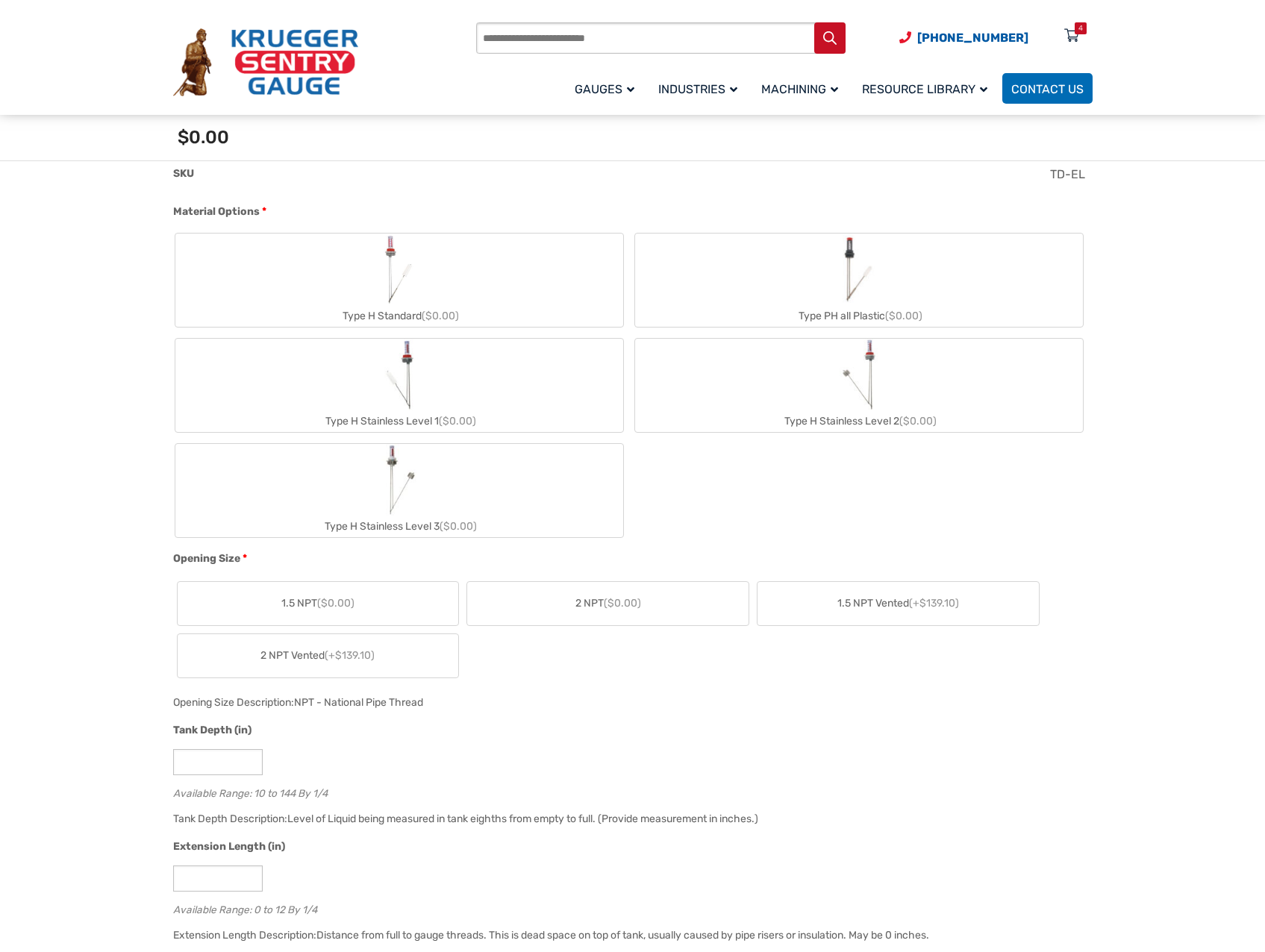
click at [524, 381] on label "Type H Stainless Level 1 ($0.00)" at bounding box center [399, 385] width 448 height 93
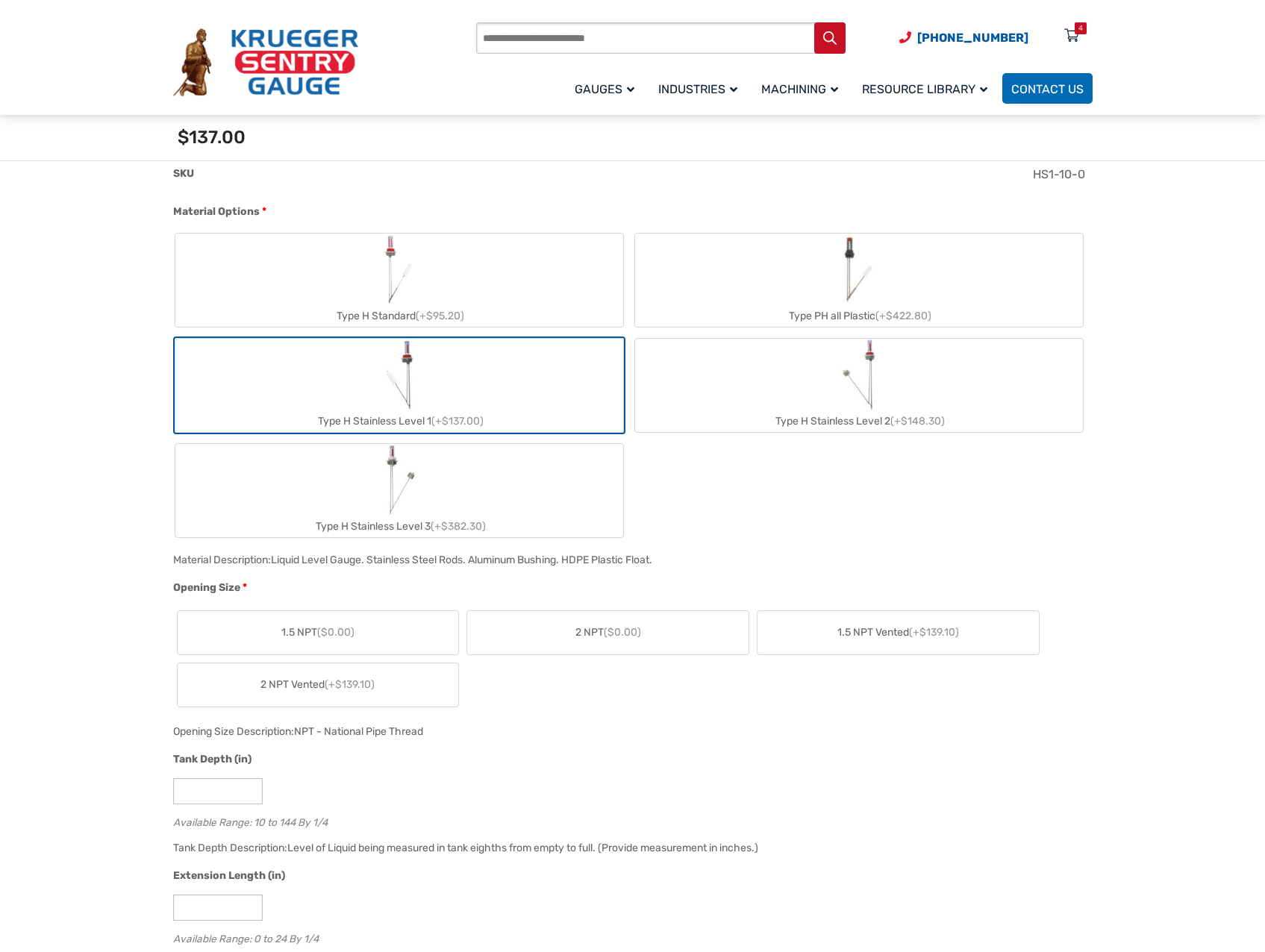
click at [426, 689] on label "2 NPT Vented (+$139.10)" at bounding box center [317, 684] width 281 height 43
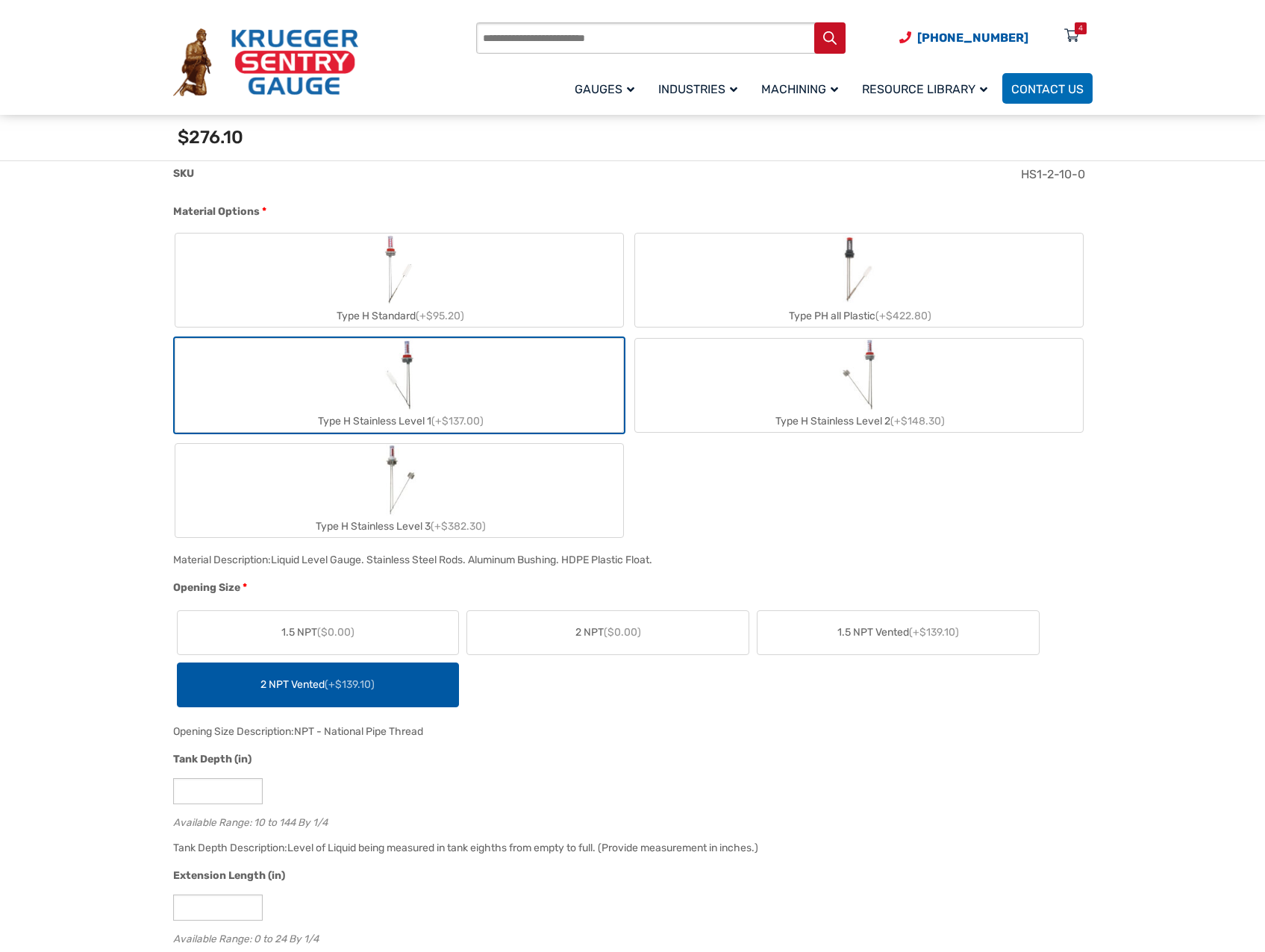
click at [692, 649] on label "2 NPT ($0.00)" at bounding box center [607, 632] width 281 height 43
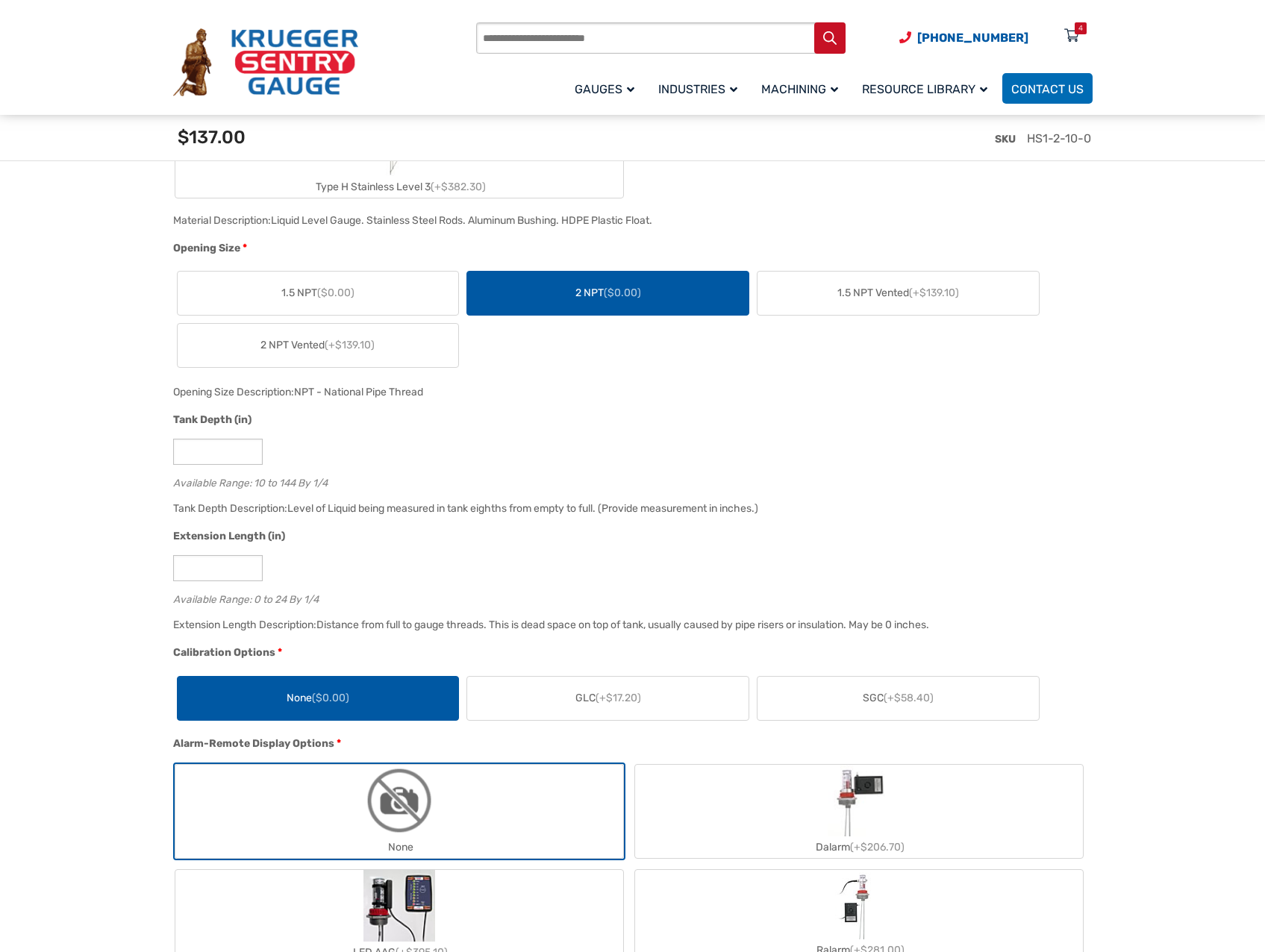
scroll to position [970, 0]
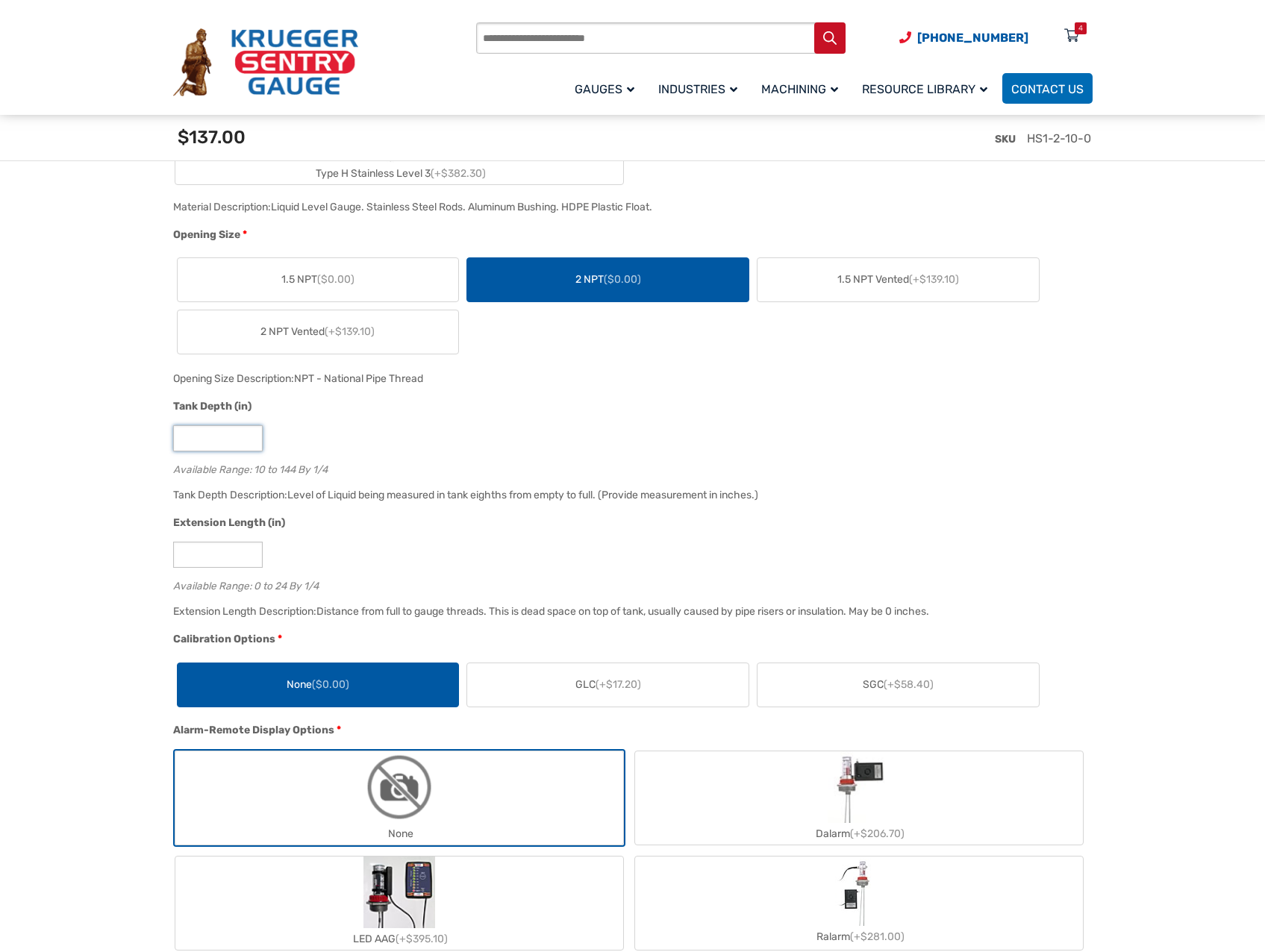
drag, startPoint x: 213, startPoint y: 440, endPoint x: 203, endPoint y: 450, distance: 14.1
click at [212, 439] on input "**" at bounding box center [218, 438] width 90 height 26
type input "*"
type input "**"
click at [251, 564] on input "*" at bounding box center [218, 554] width 90 height 26
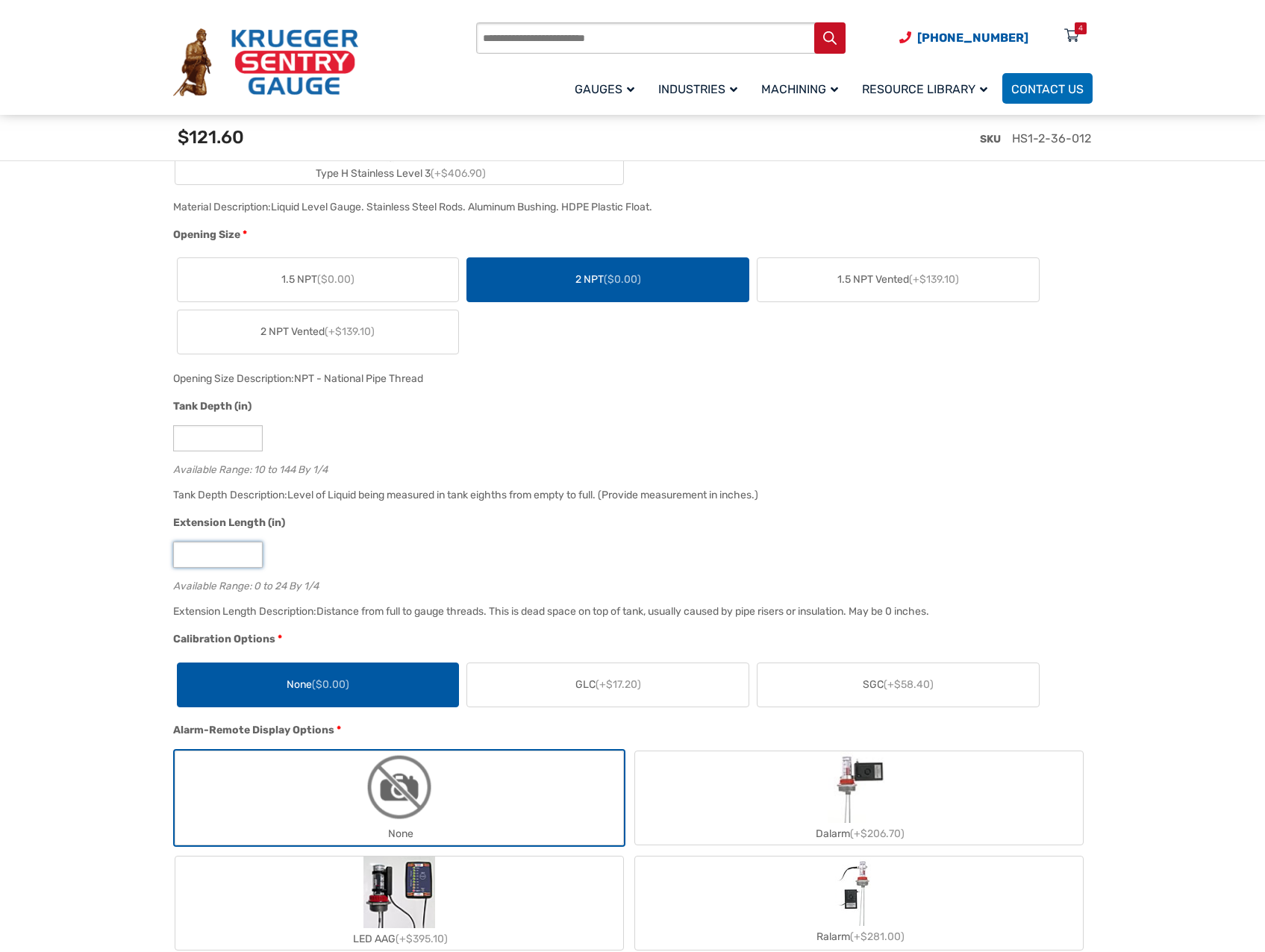
type input "***"
click at [342, 564] on div "***" at bounding box center [629, 554] width 912 height 26
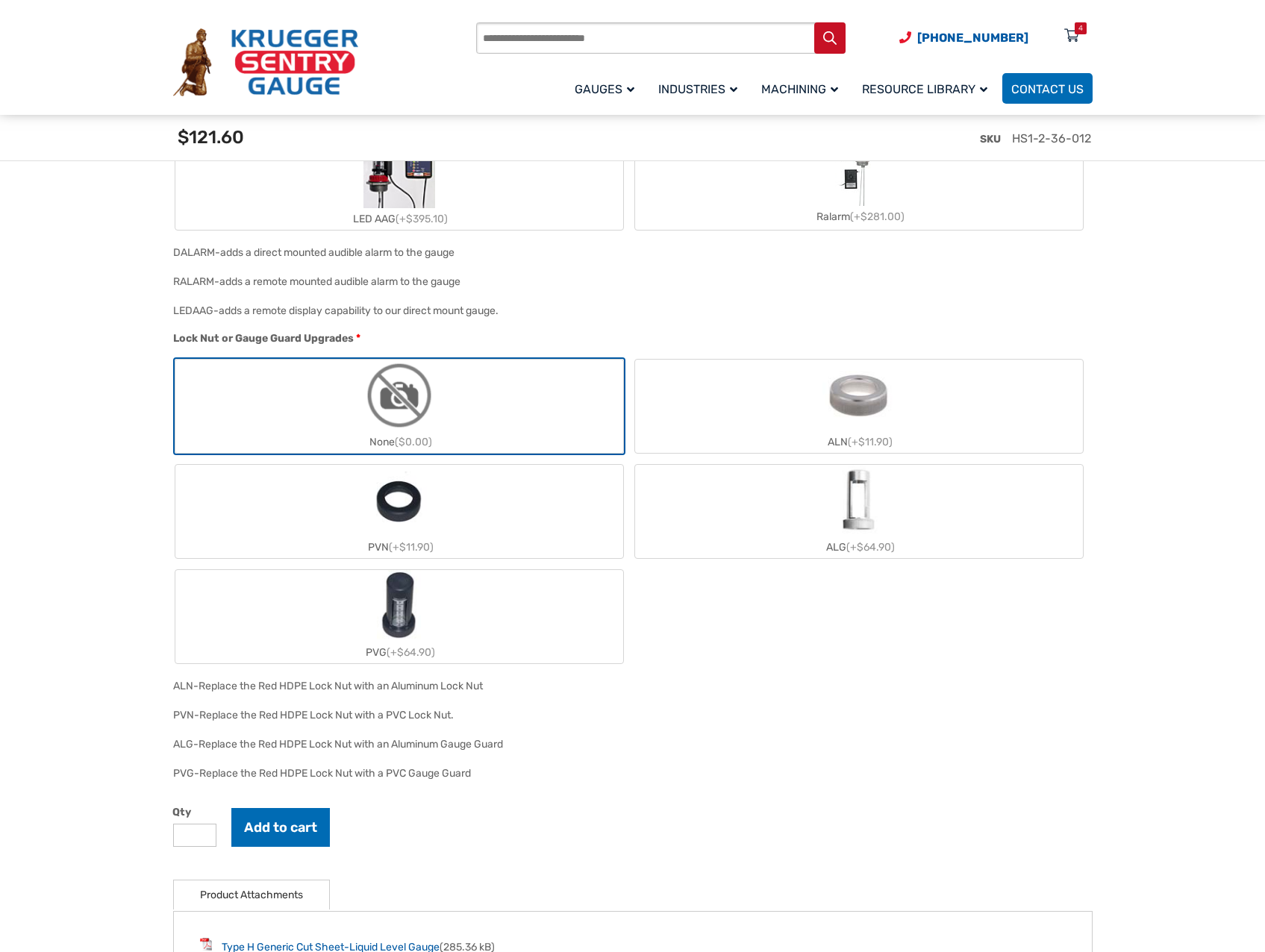
scroll to position [1791, 0]
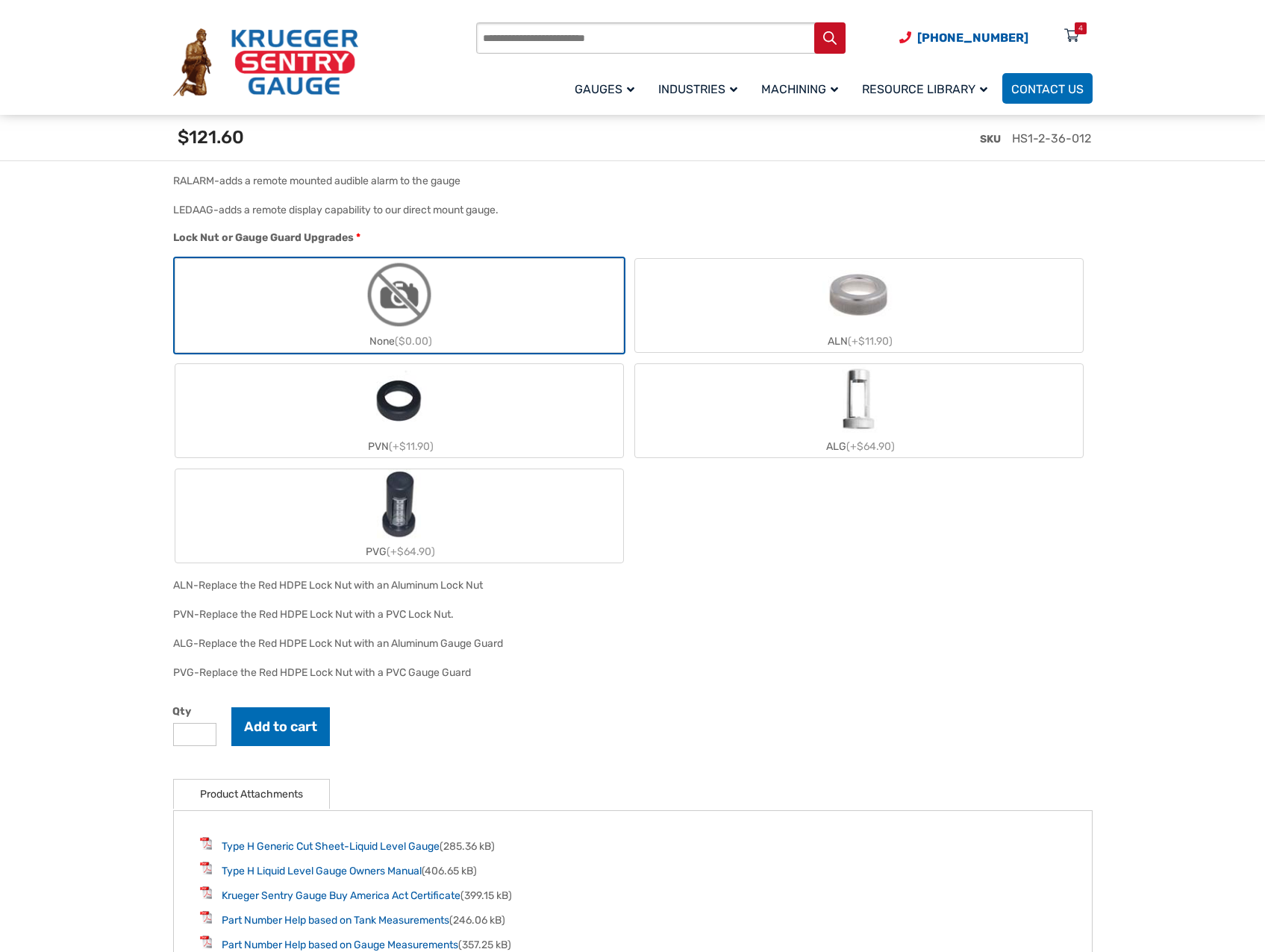
click at [185, 741] on input "*" at bounding box center [195, 734] width 43 height 23
click at [205, 733] on input "*" at bounding box center [195, 734] width 43 height 23
click at [203, 734] on input "*" at bounding box center [195, 734] width 43 height 23
type input "*"
click at [202, 734] on input "*" at bounding box center [195, 734] width 43 height 23
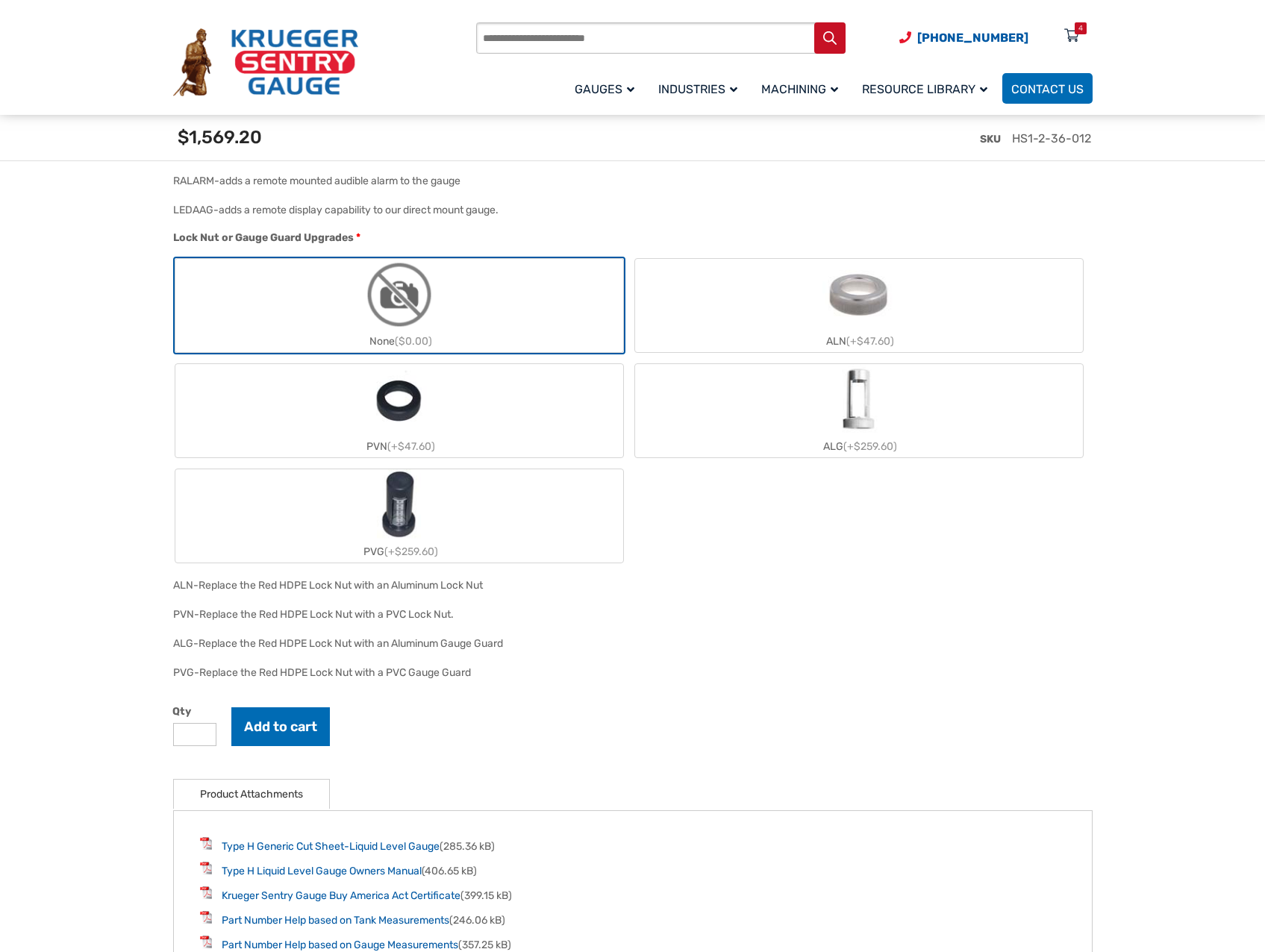
click at [487, 776] on div "🔍 Therma Gauge $ 0.00 Therma Gauge Liquid Level Gauge The Therma Type H Liquid …" at bounding box center [633, 82] width 919 height 3084
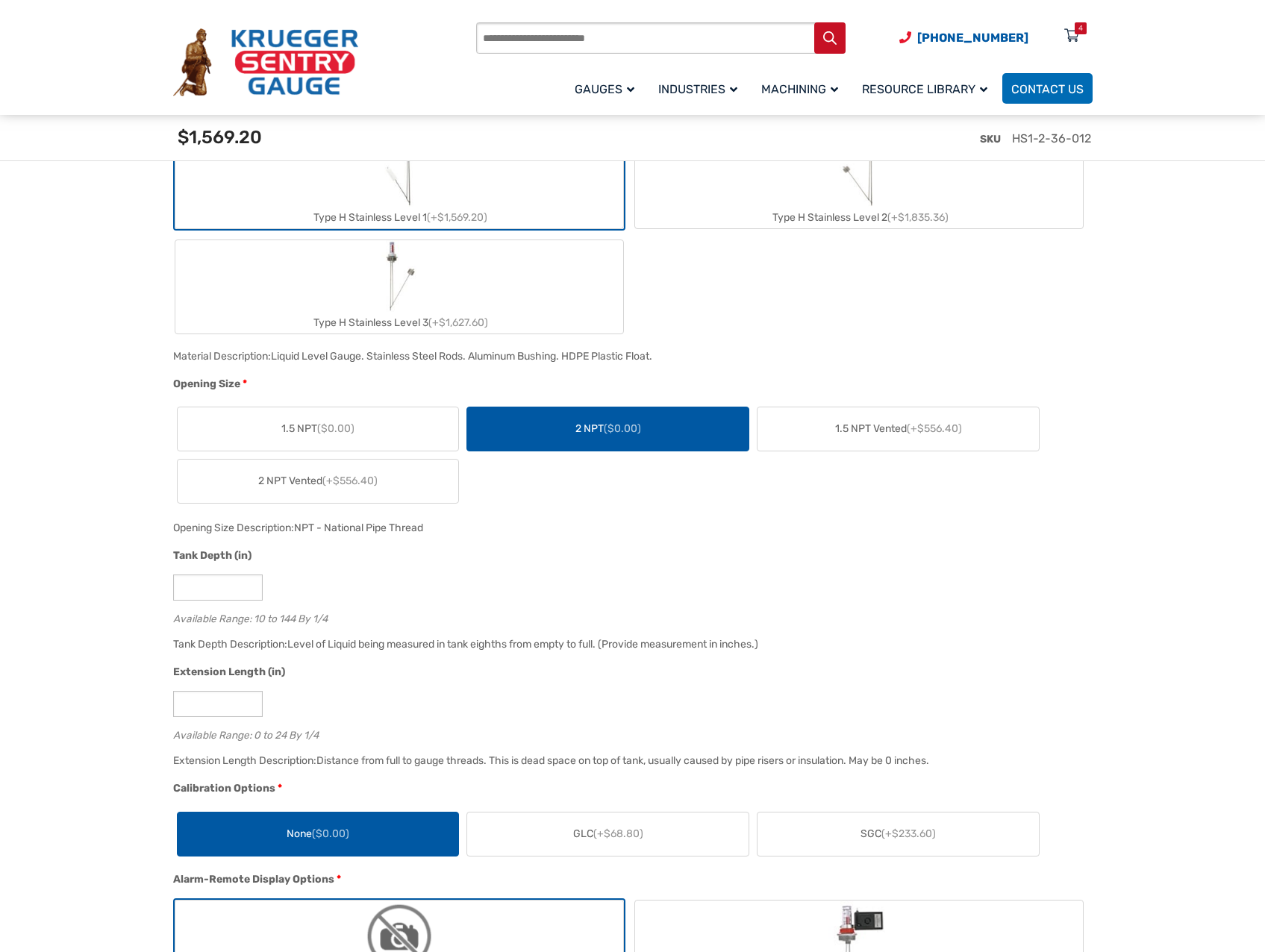
scroll to position [1119, 0]
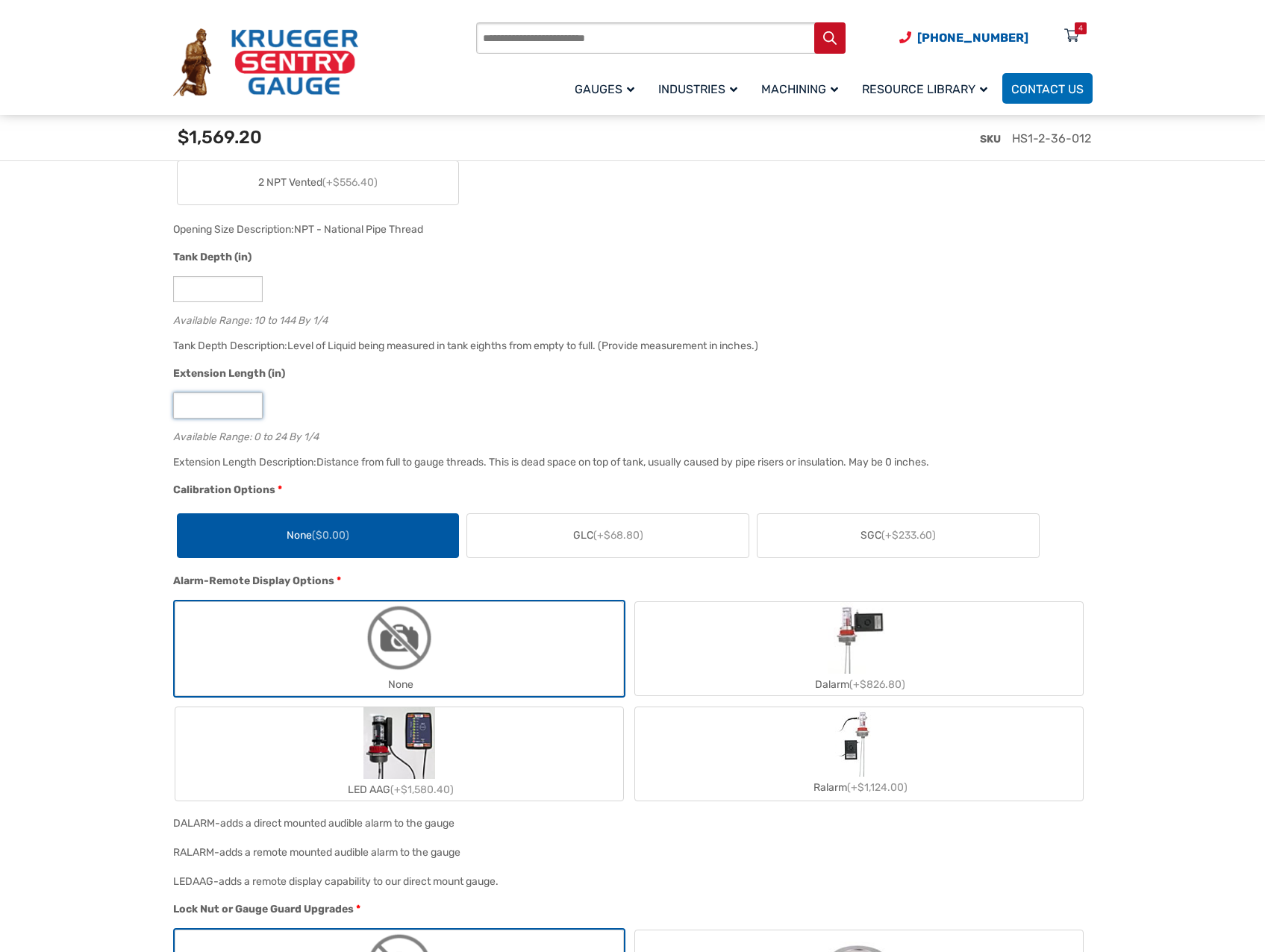
click at [232, 411] on input "***" at bounding box center [218, 405] width 90 height 26
type input "*"
click at [535, 415] on div "*" at bounding box center [629, 405] width 912 height 26
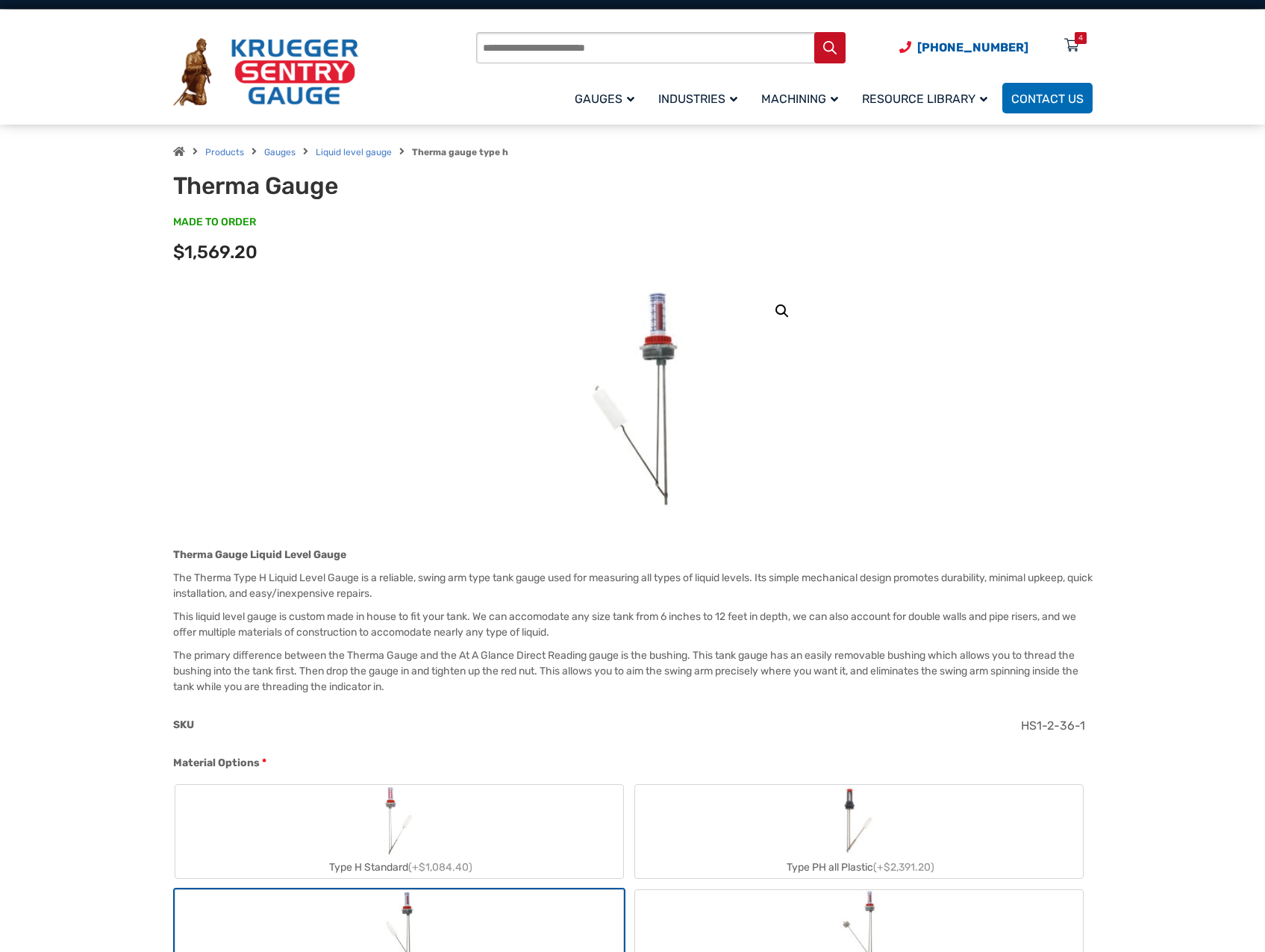
scroll to position [0, 0]
